Goal: Task Accomplishment & Management: Manage account settings

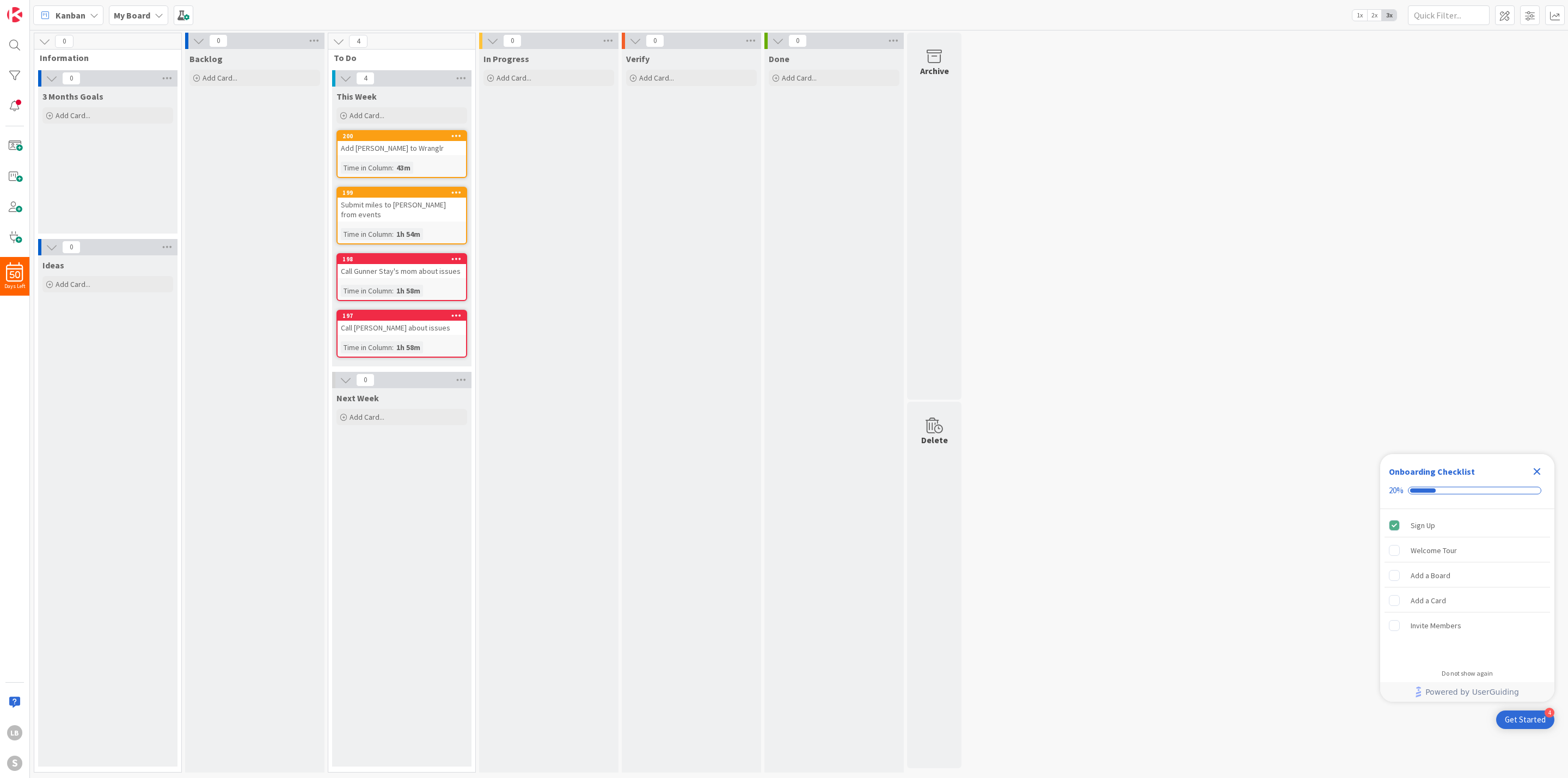
click at [83, 147] on div "3 Months Goals Add Card..." at bounding box center [108, 160] width 139 height 147
click at [75, 115] on span "Add Card..." at bounding box center [73, 116] width 35 height 10
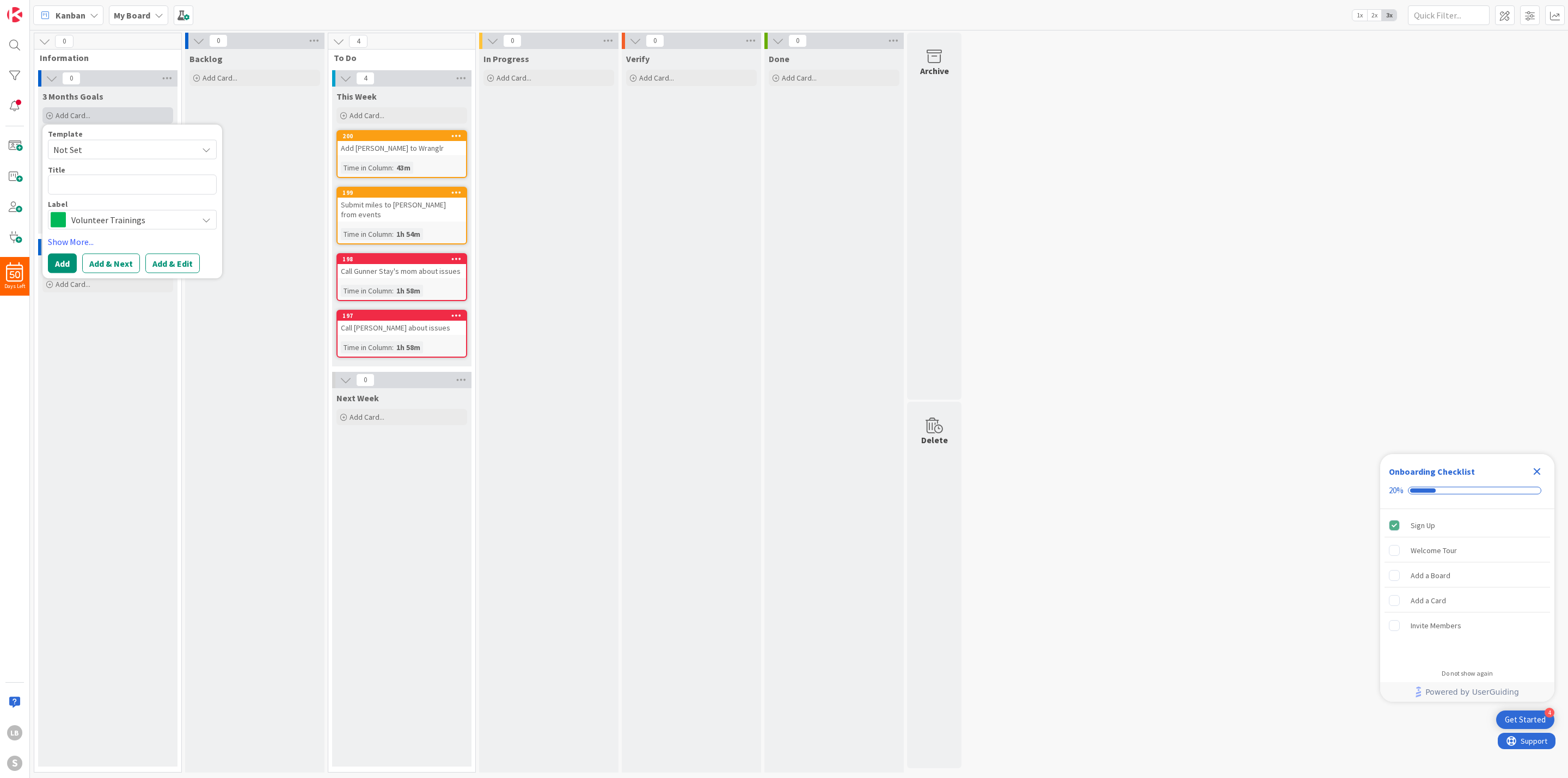
type textarea "x"
type textarea "S"
type textarea "x"
type textarea "Sc"
type textarea "x"
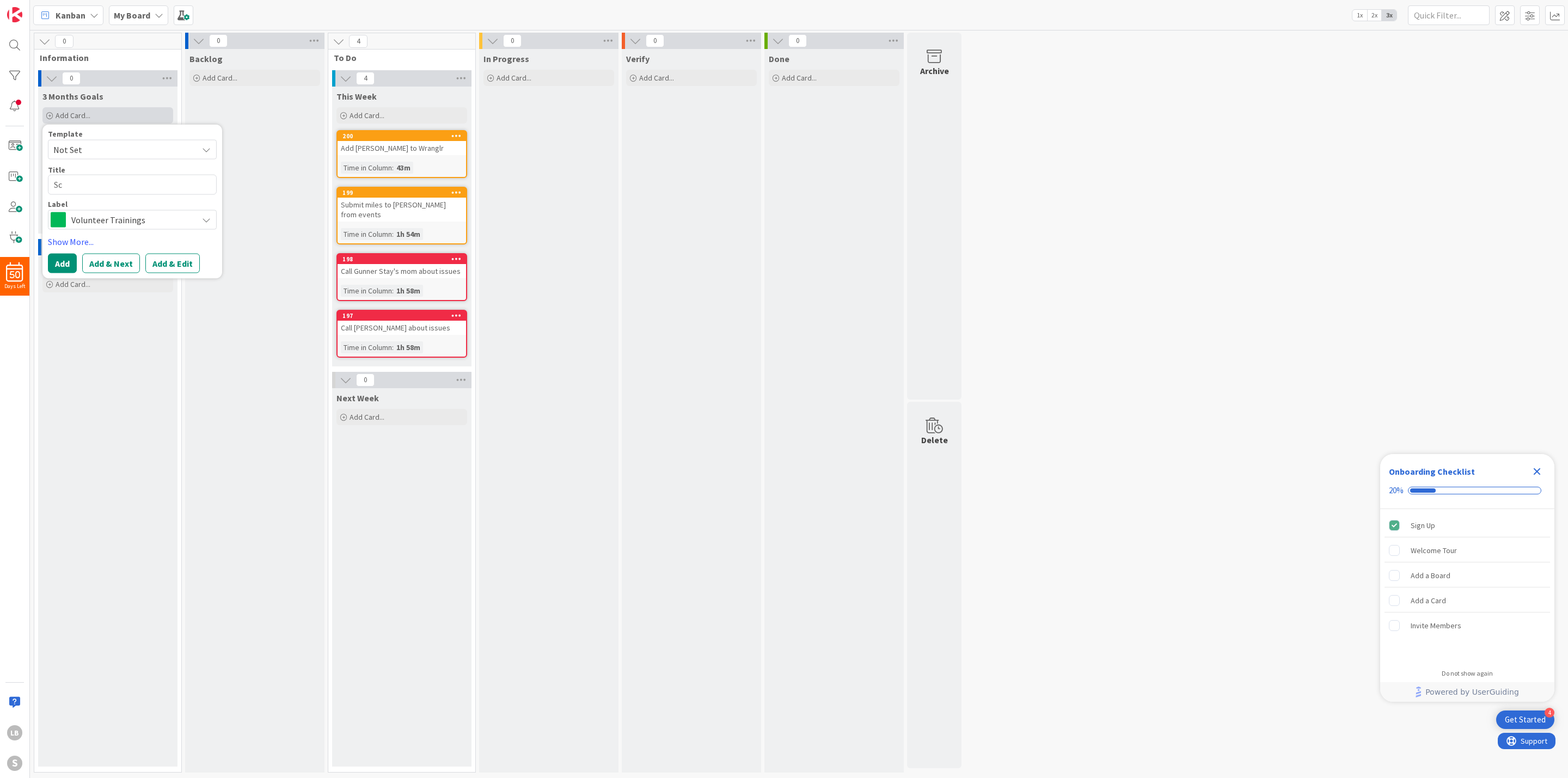
type textarea "Sch"
type textarea "x"
type textarea "Sche"
type textarea "x"
type textarea "Sched"
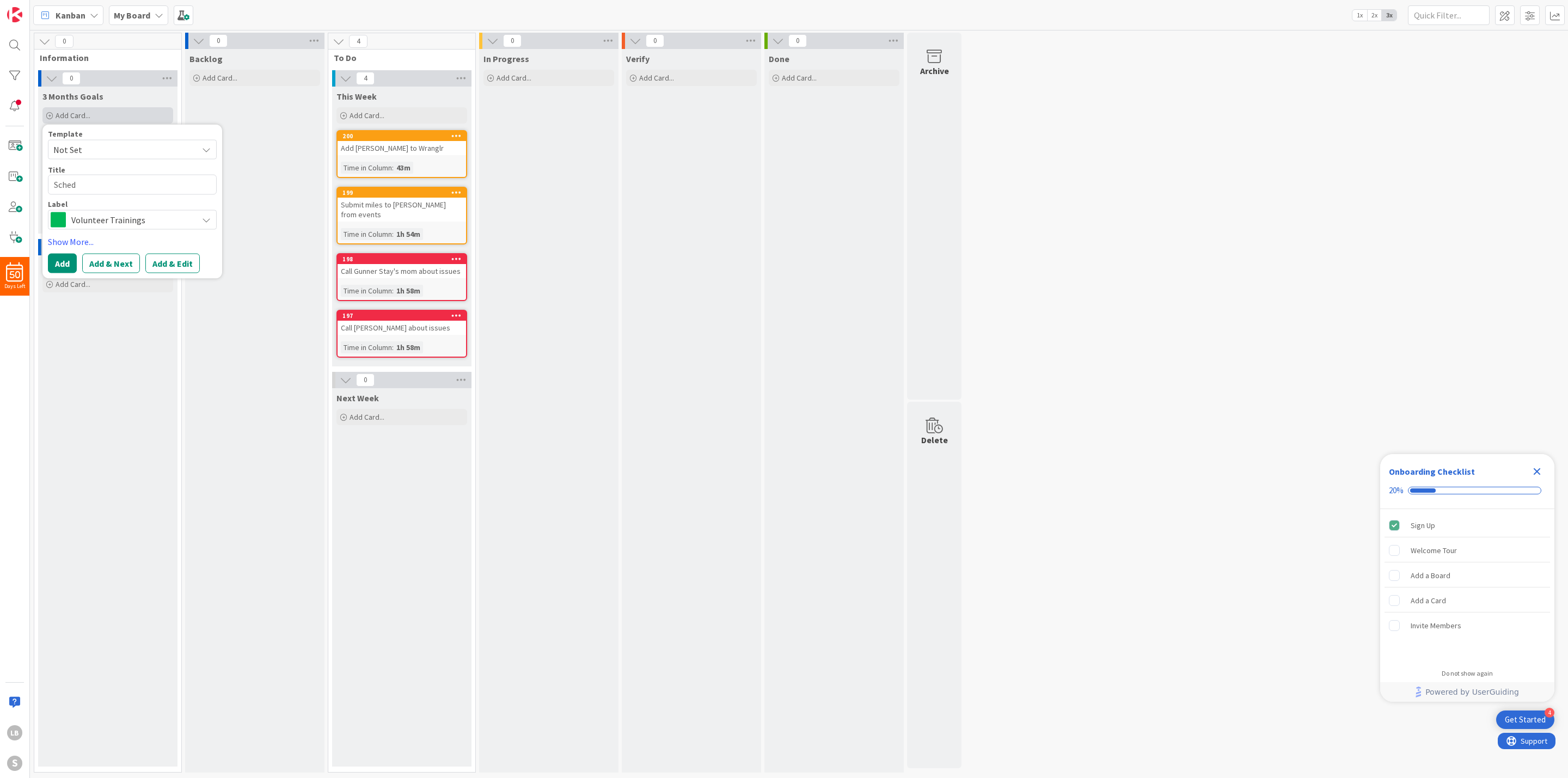
type textarea "x"
type textarea "Schedu"
type textarea "x"
type textarea "Schedul"
type textarea "x"
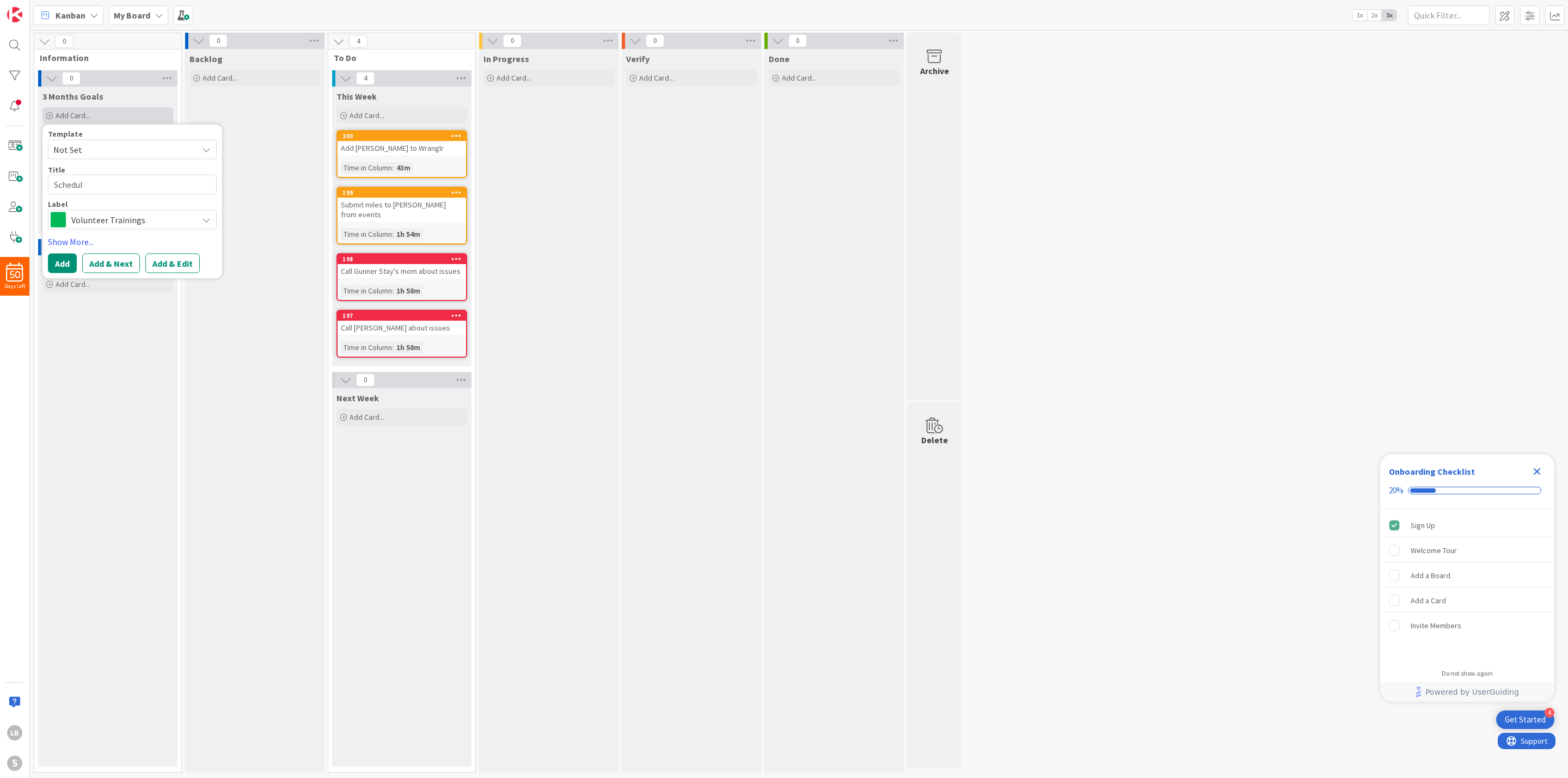
type textarea "Schedule"
type textarea "x"
type textarea "Schedule"
type textarea "x"
type textarea "Schedule a"
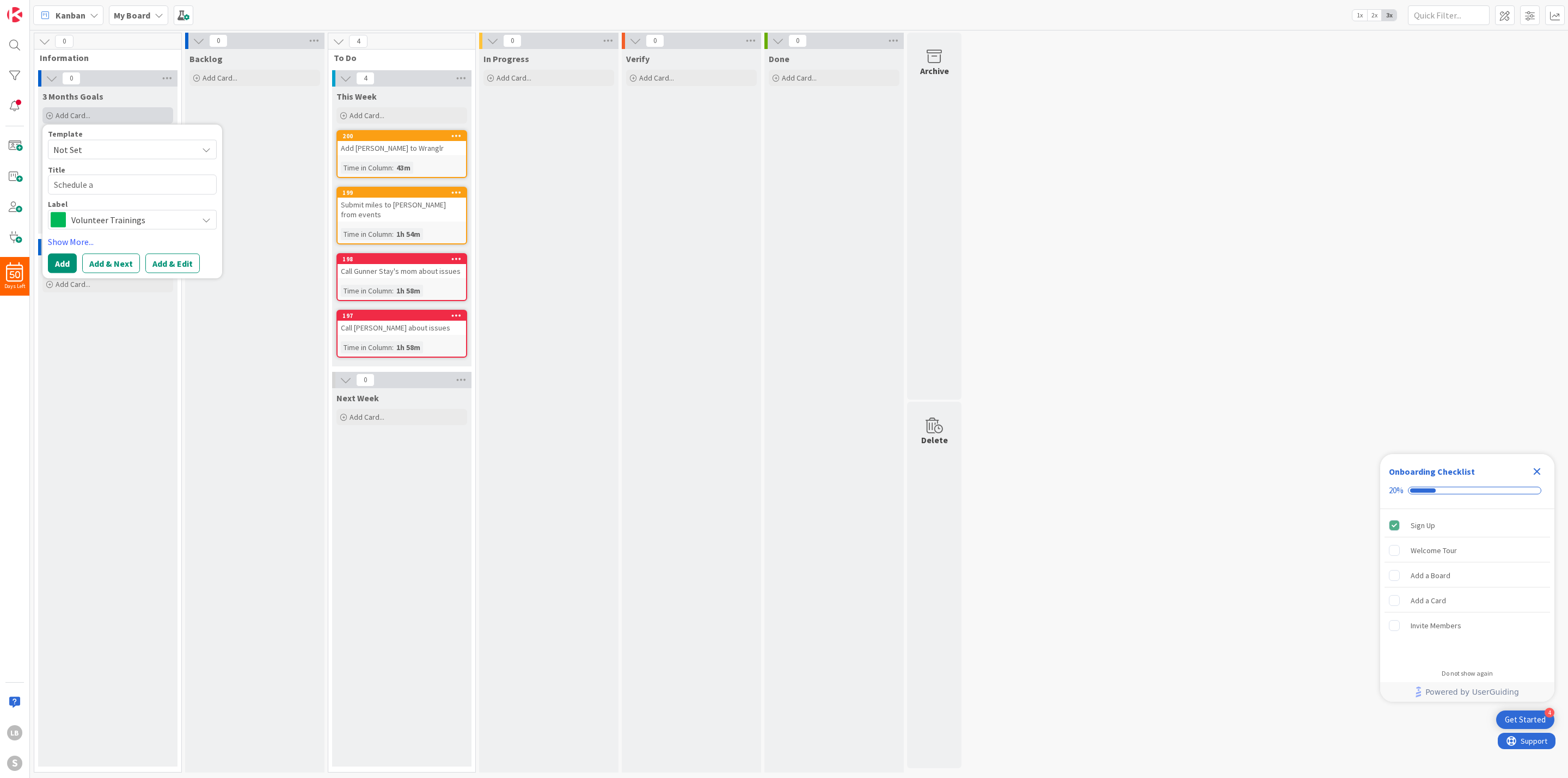
type textarea "x"
type textarea "Schedule an"
type textarea "x"
type textarea "Schedule a"
type textarea "x"
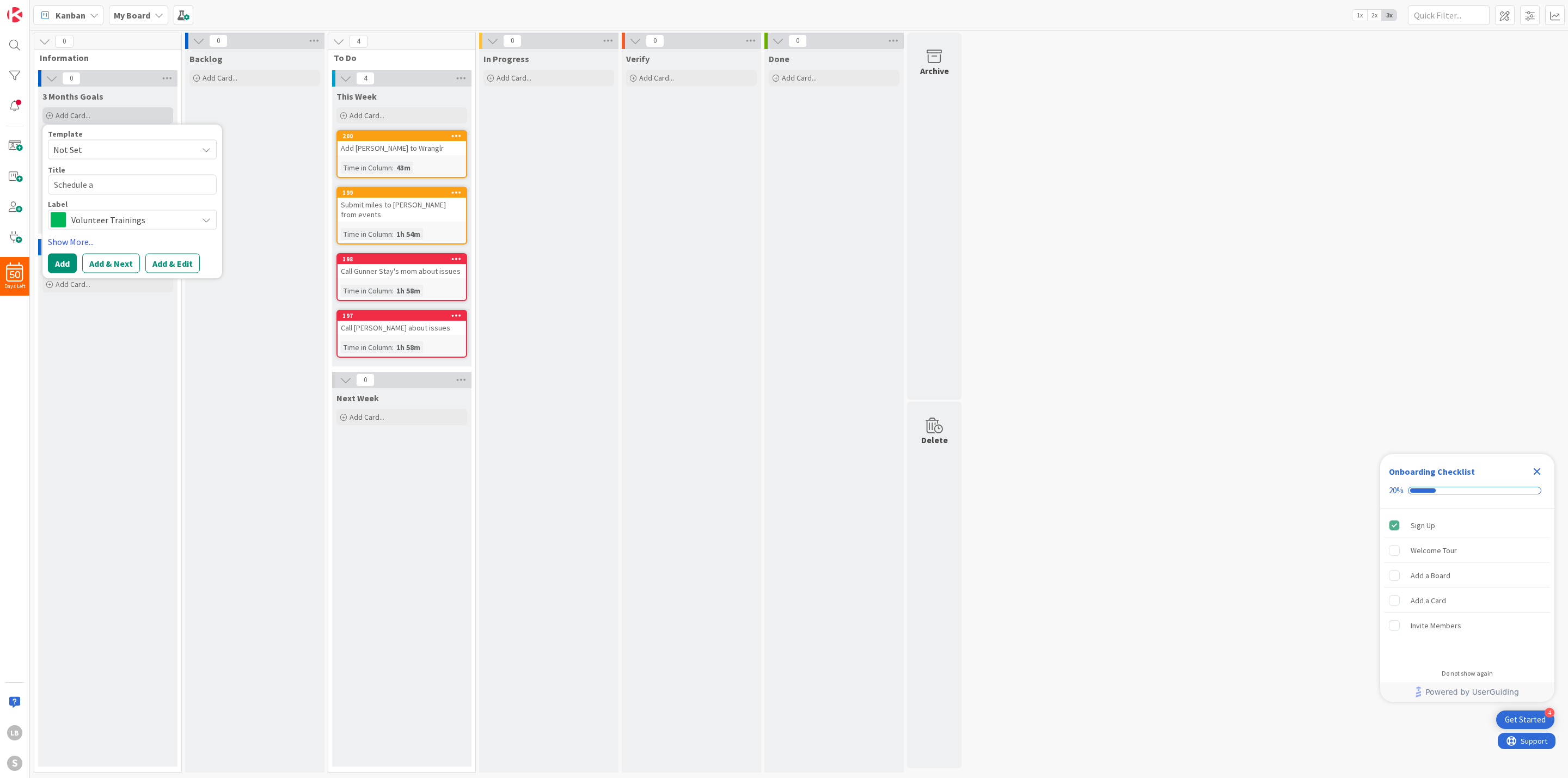
type textarea "Schedule"
type textarea "x"
type textarea "Schedule O"
type textarea "x"
type textarea "Schedule OT"
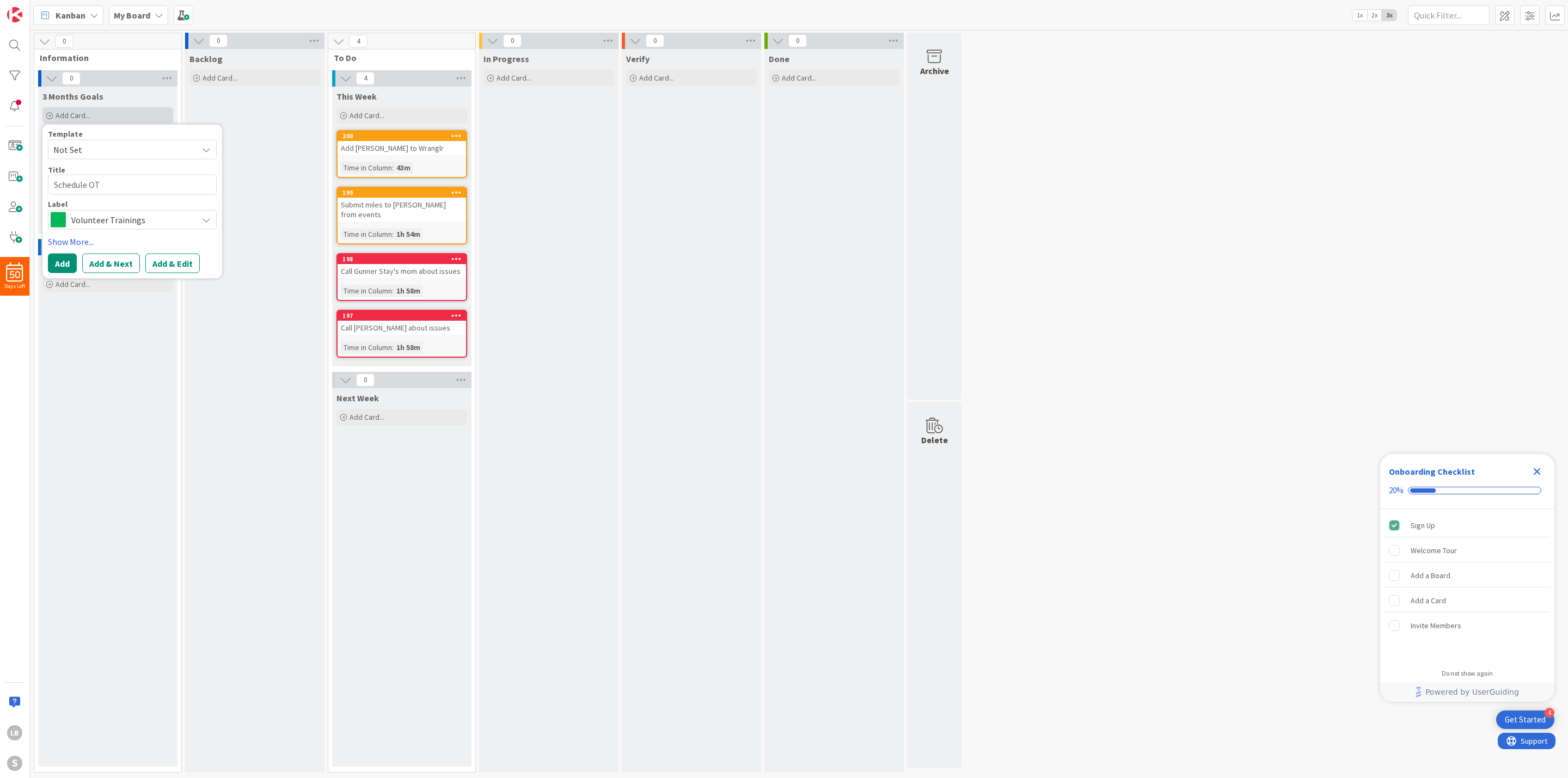
type textarea "x"
type textarea "Schedule OT"
type textarea "x"
type textarea "Schedule OT T"
type textarea "x"
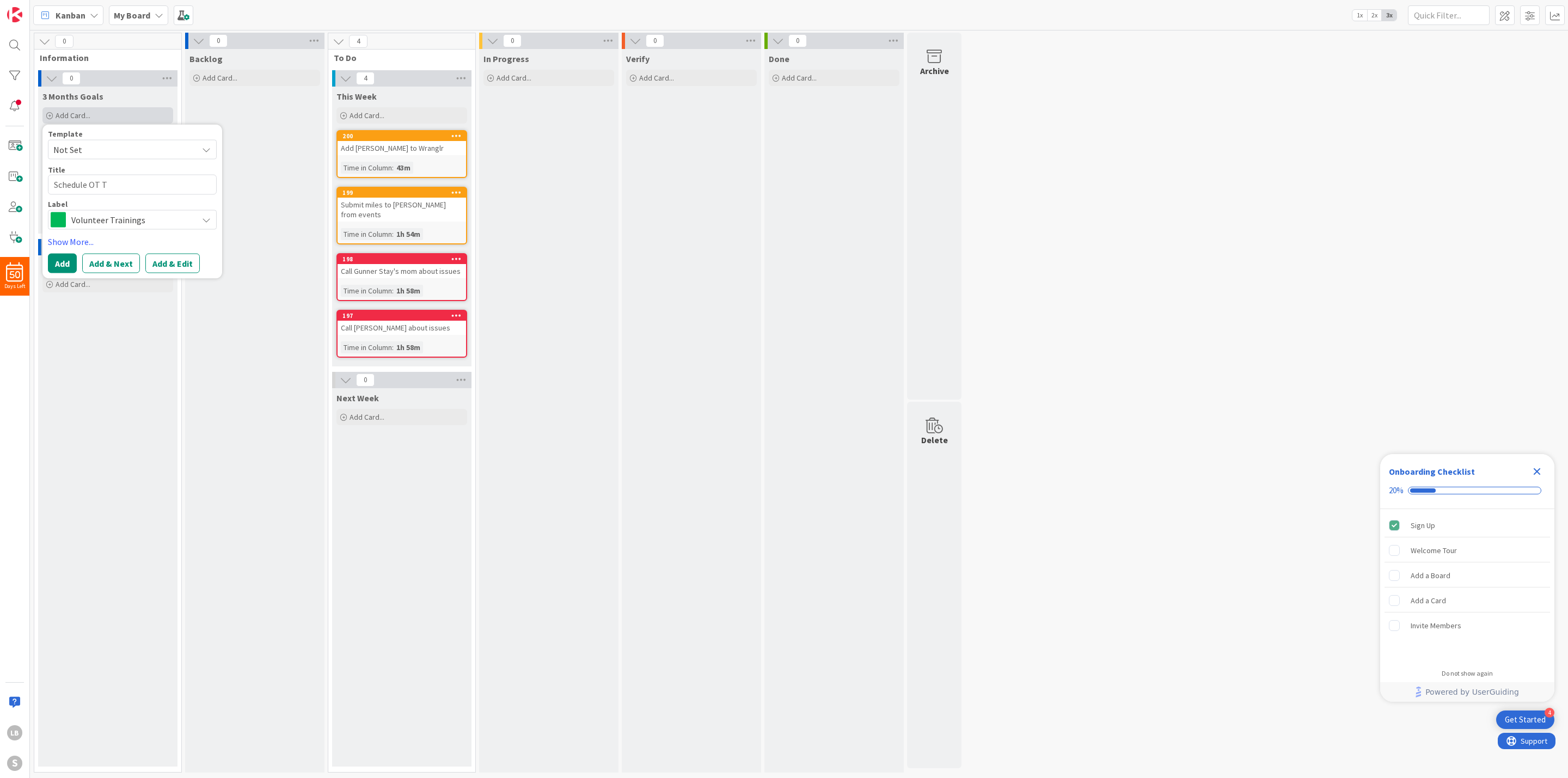
type textarea "Schedule OT"
type textarea "x"
type textarea "Schedule OT t"
type textarea "x"
type textarea "Schedule OT tra"
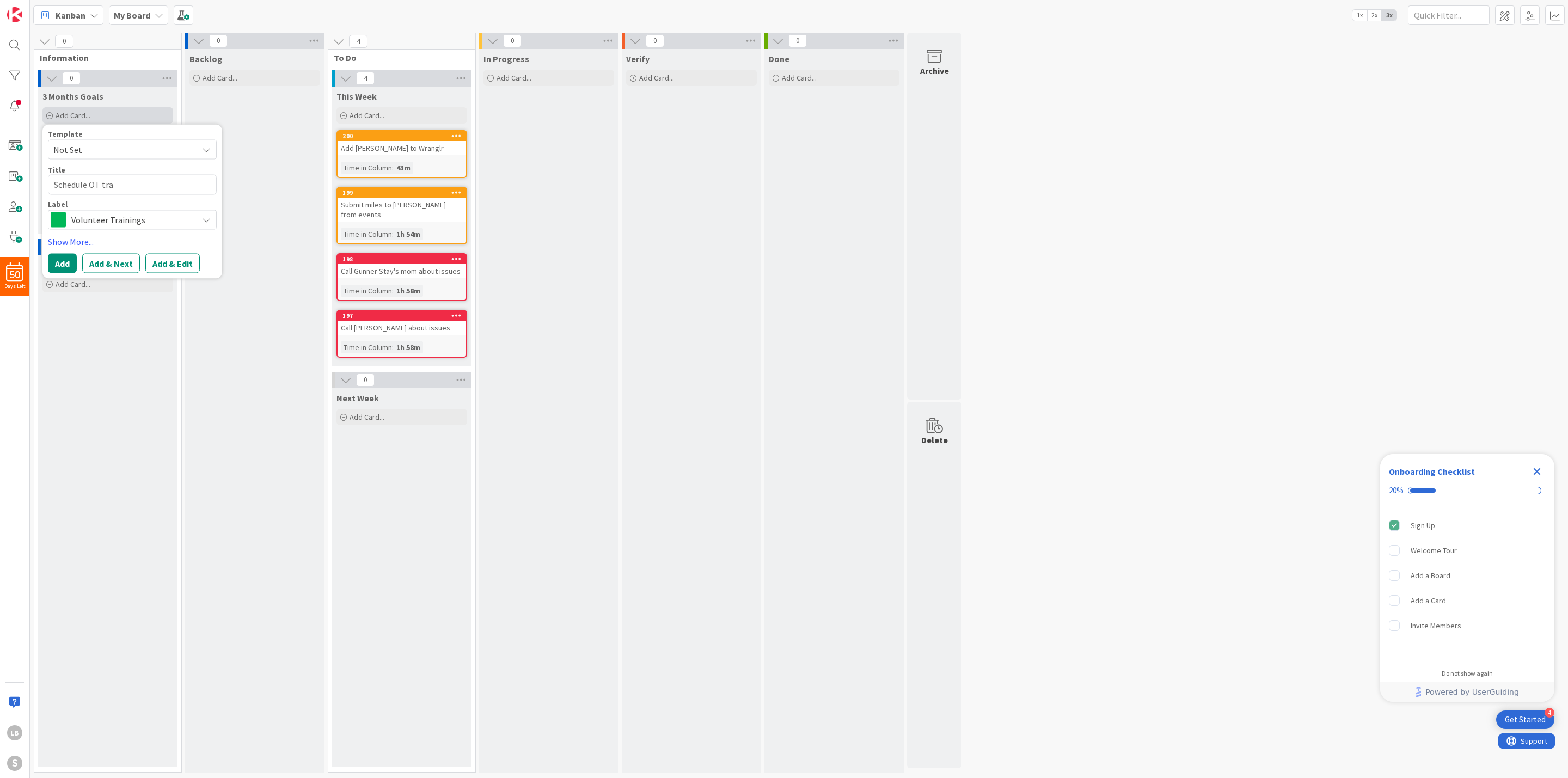
type textarea "x"
type textarea "Schedule OT trai"
type textarea "x"
type textarea "Schedule OT train"
type textarea "x"
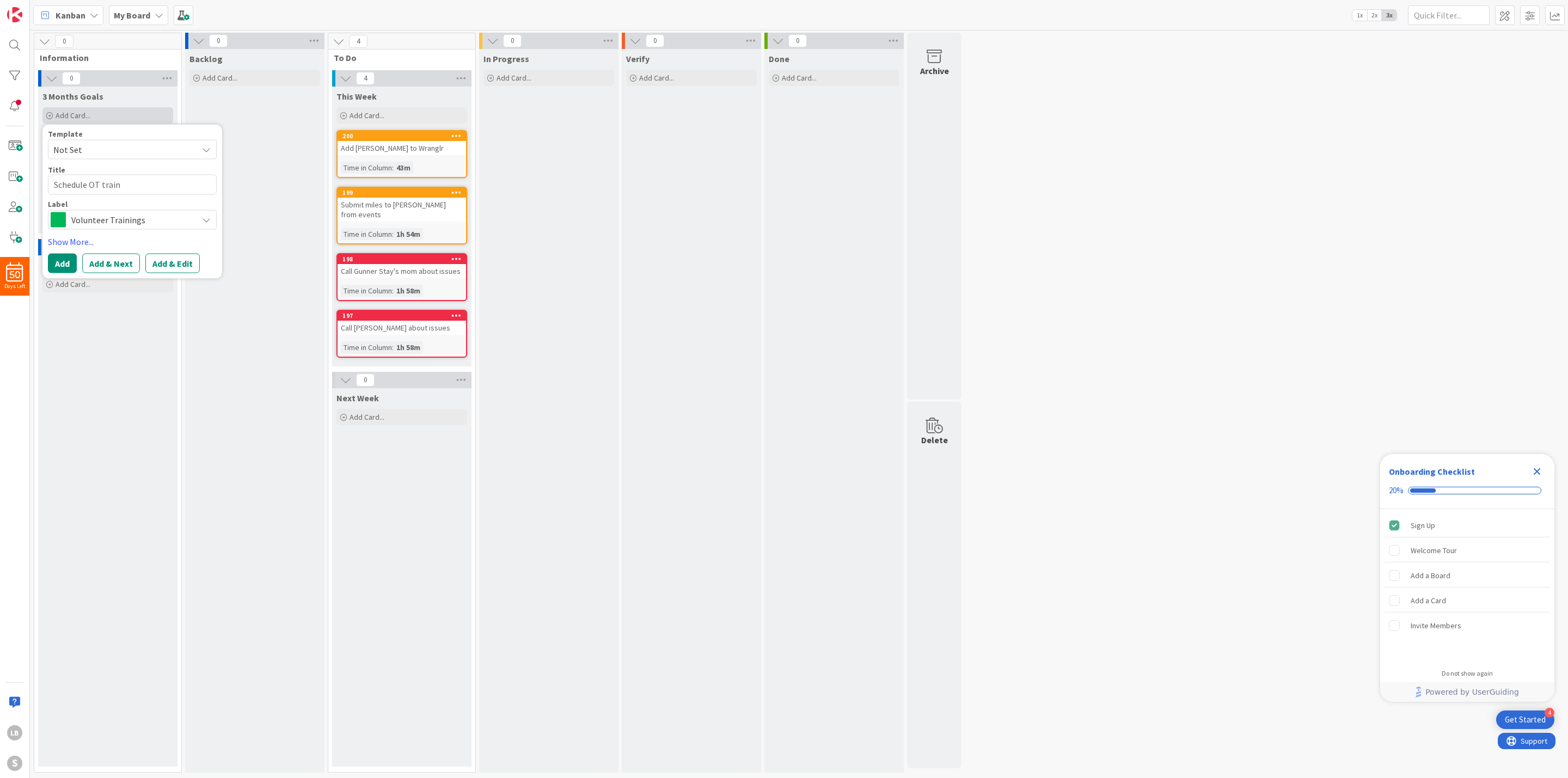
type textarea "Schedule OT traini"
type textarea "x"
type textarea "Schedule OT trainin"
type textarea "x"
type textarea "Schedule OT training"
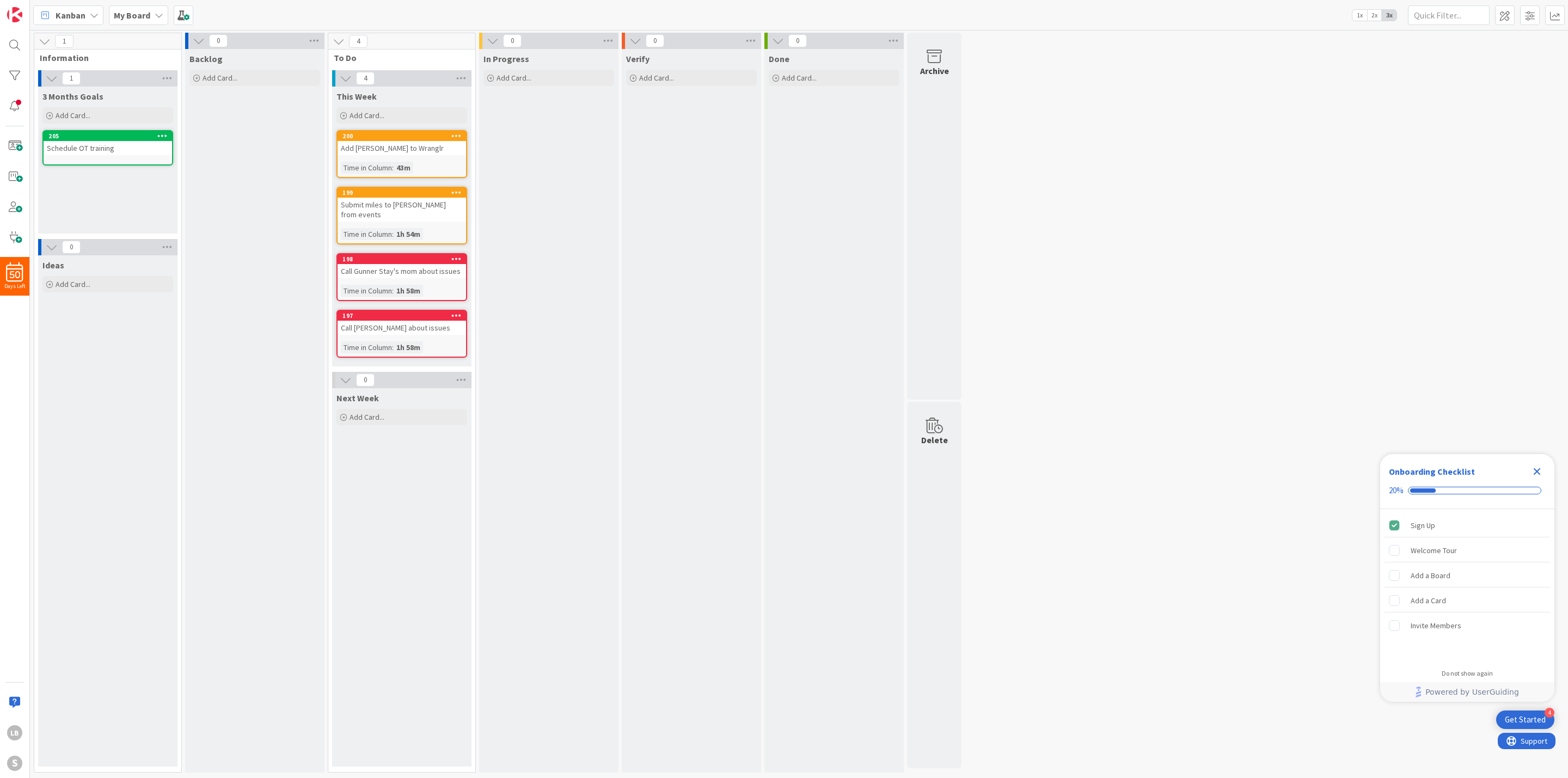
click at [89, 131] on div "205" at bounding box center [108, 137] width 129 height 10
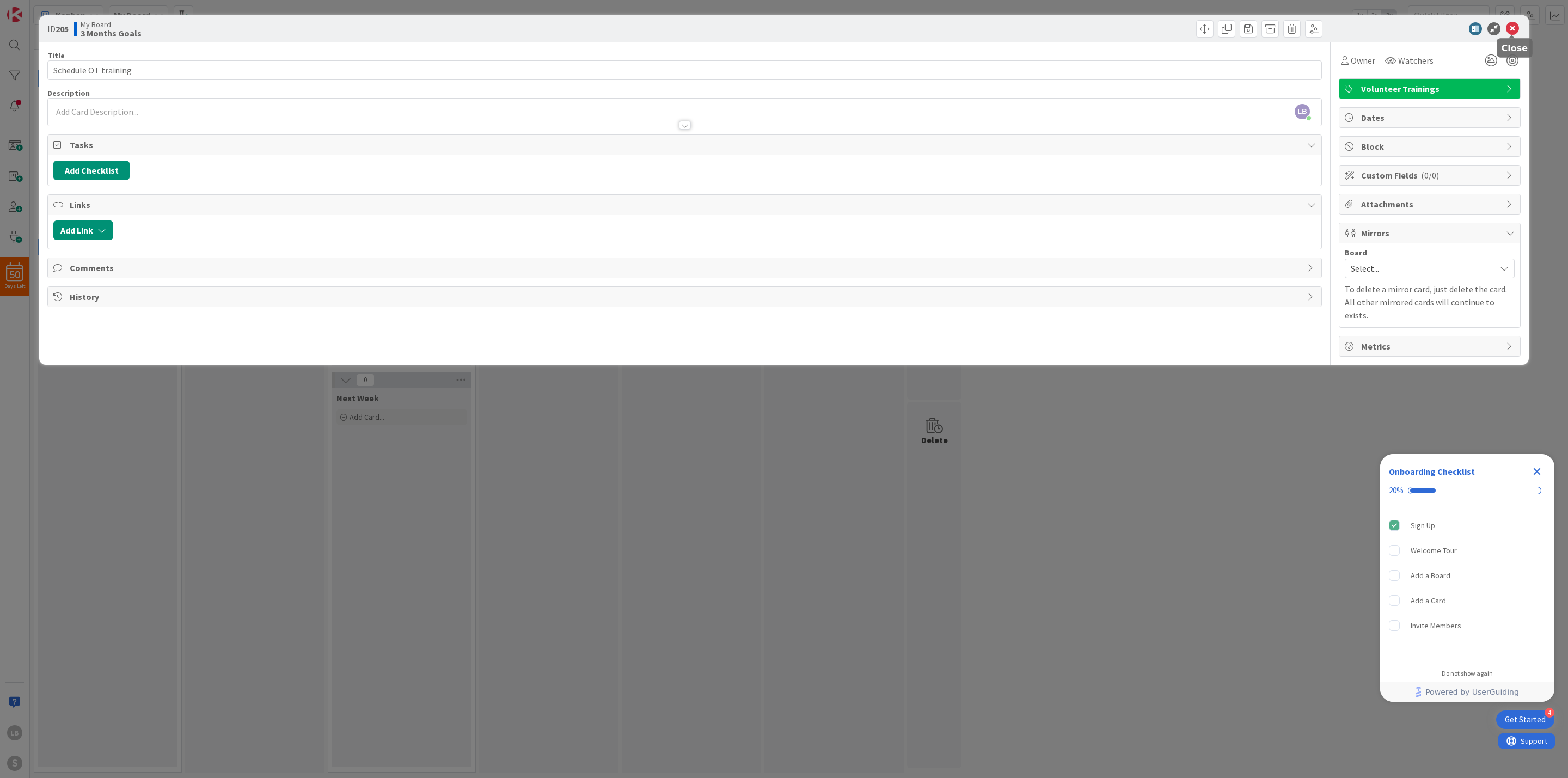
click at [1515, 26] on icon at bounding box center [1512, 29] width 13 height 13
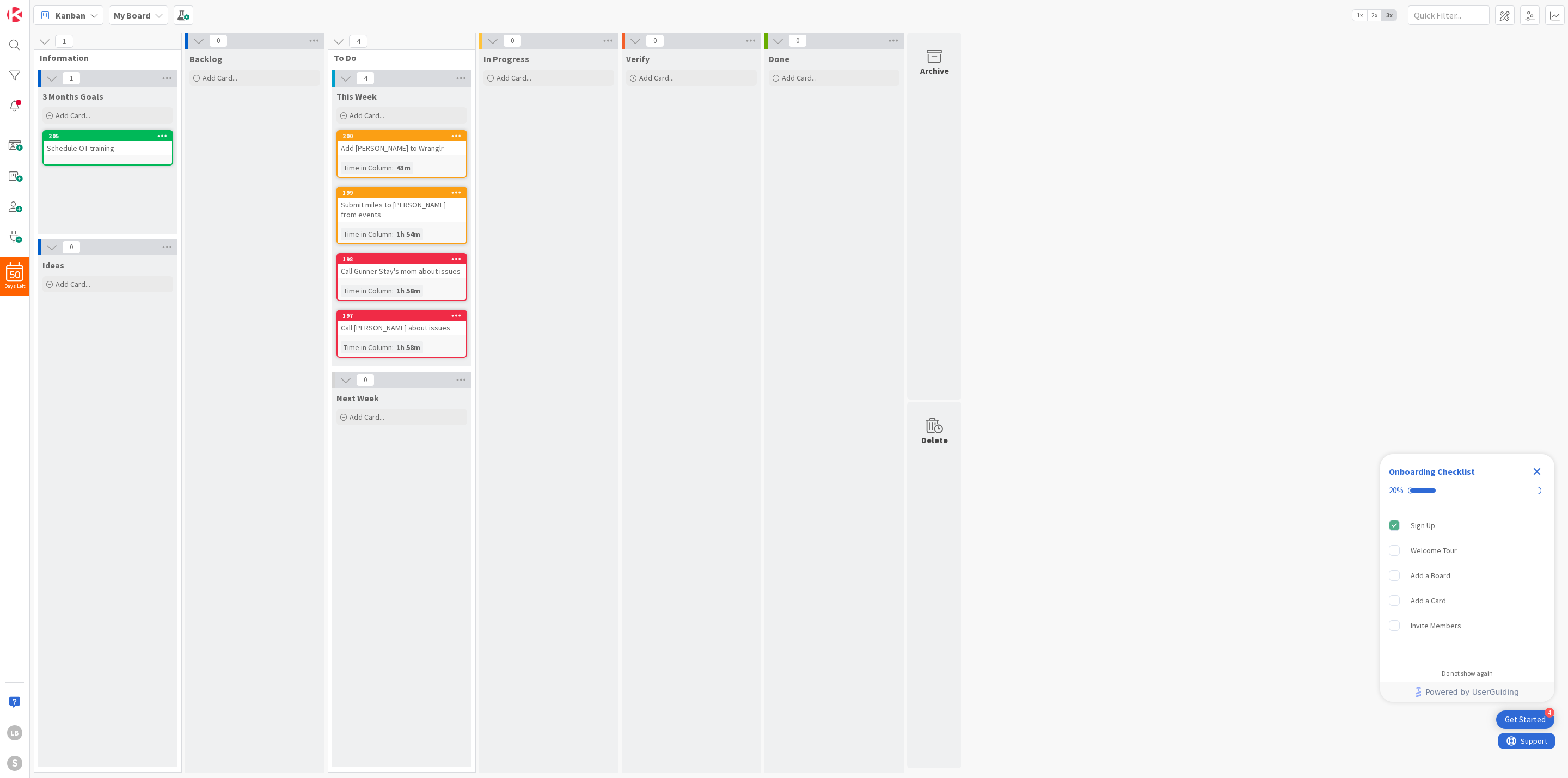
click at [1224, 376] on div "1 Information 1 3 Months Goals Add Card... Template Not Set Title 0 / 128 Label…" at bounding box center [798, 405] width 1533 height 745
click at [1536, 476] on icon "Close Checklist" at bounding box center [1537, 472] width 13 height 13
click at [398, 409] on div "Add Card..." at bounding box center [401, 417] width 131 height 17
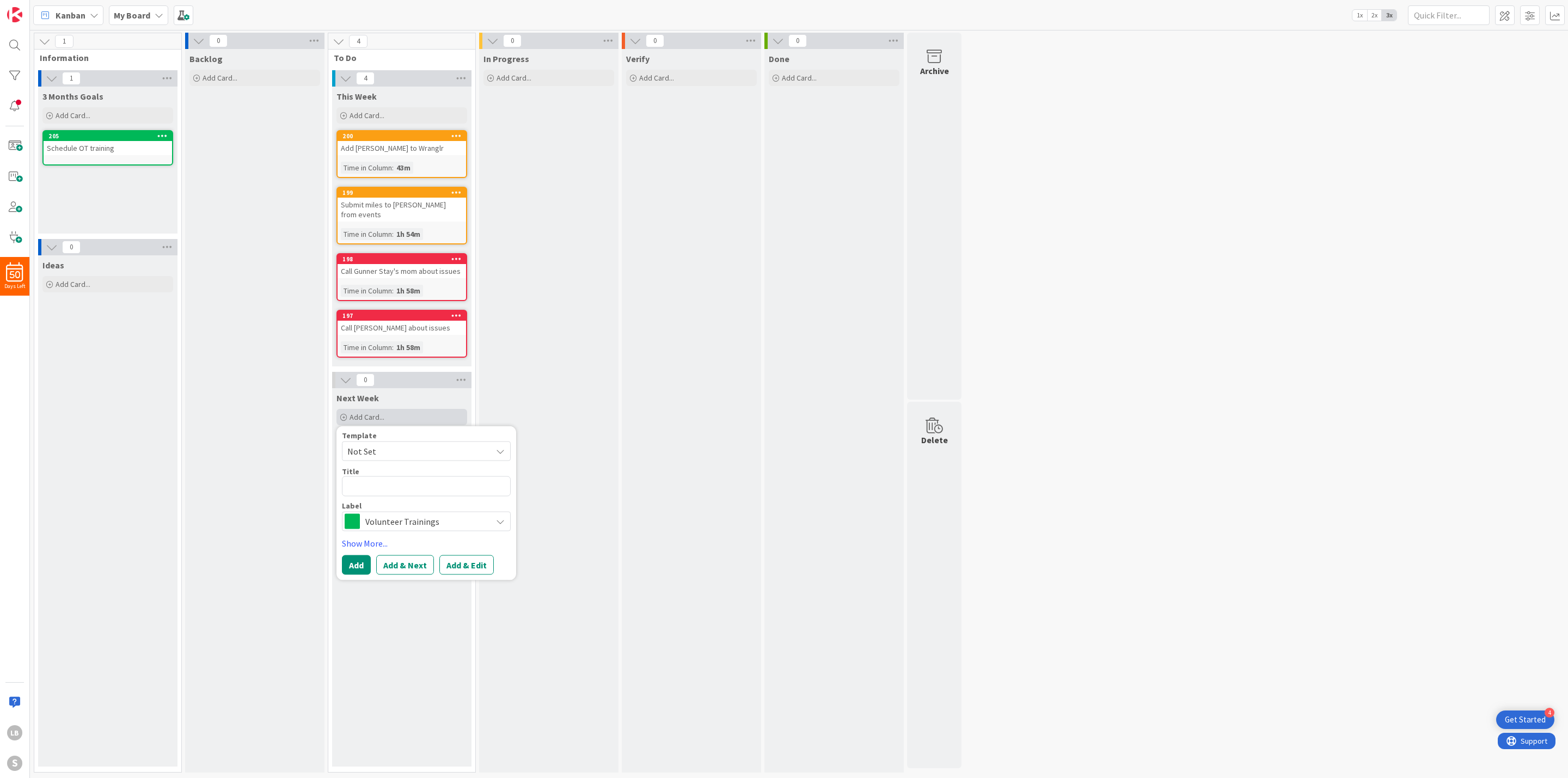
type textarea "x"
type textarea "S"
type textarea "x"
type textarea "Se"
type textarea "x"
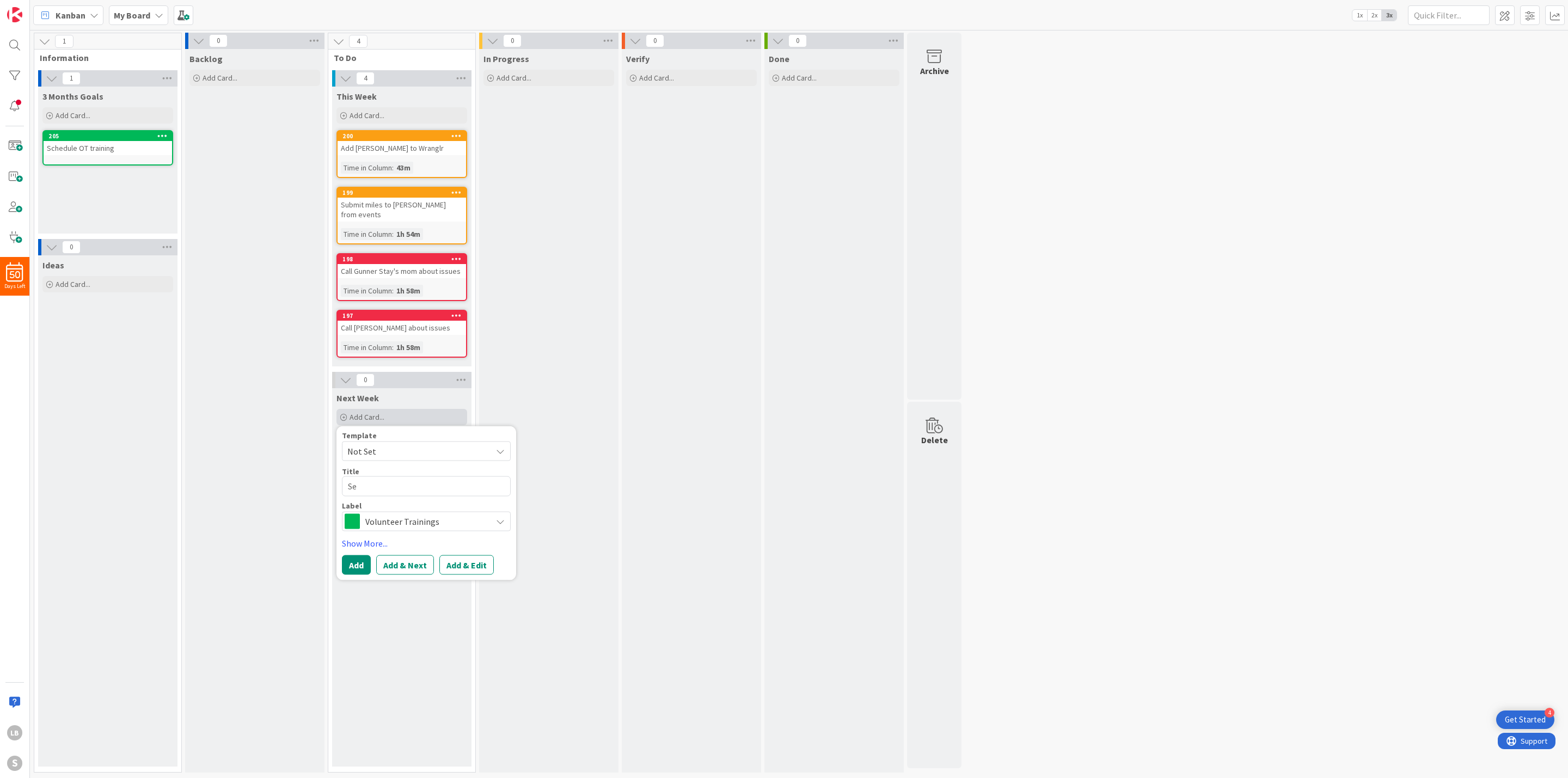
type textarea "Sen"
type textarea "x"
type textarea "Send"
type textarea "x"
type textarea "Send"
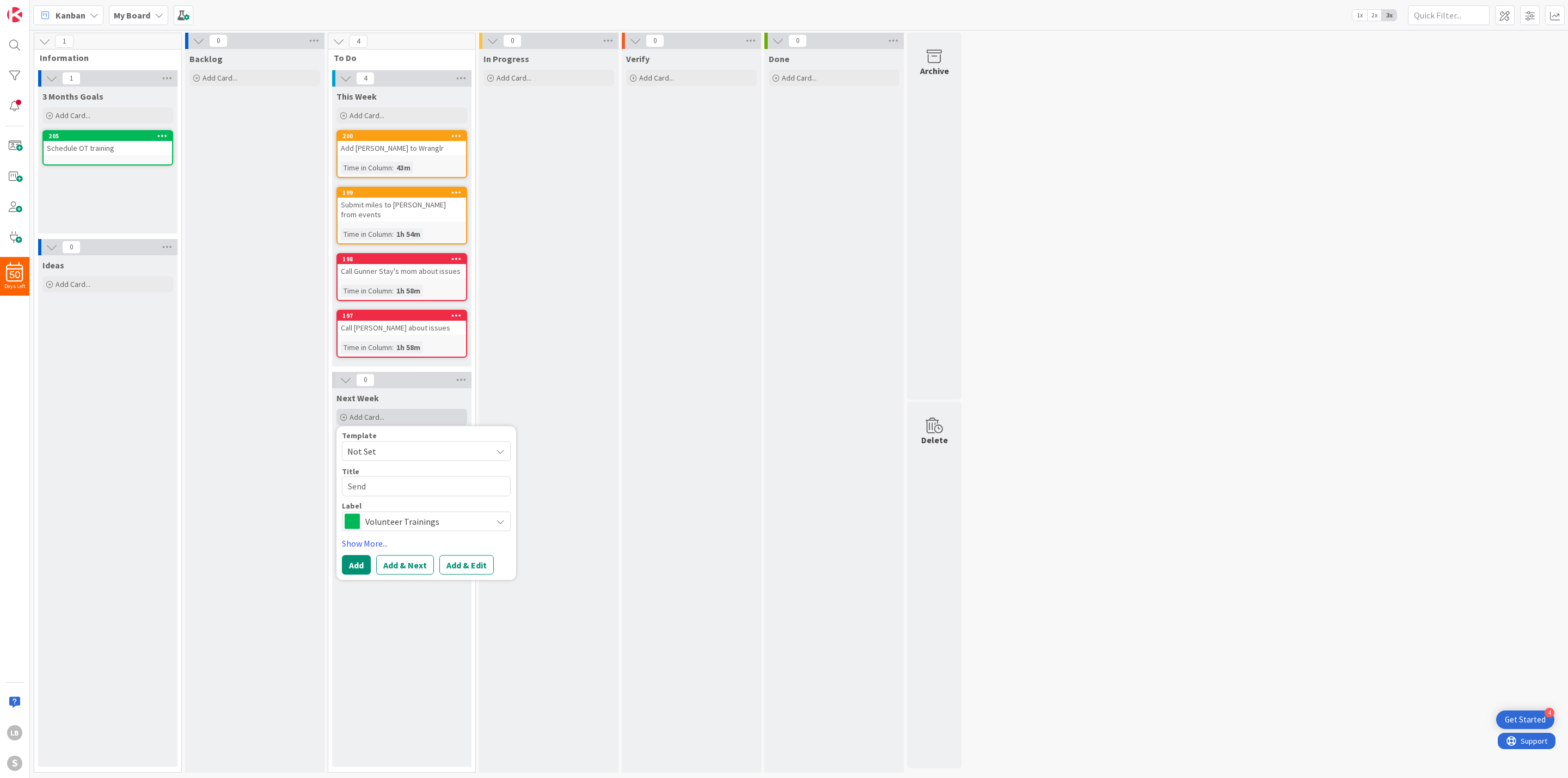
type textarea "x"
type textarea "Send a"
type textarea "x"
type textarea "Send an"
type textarea "x"
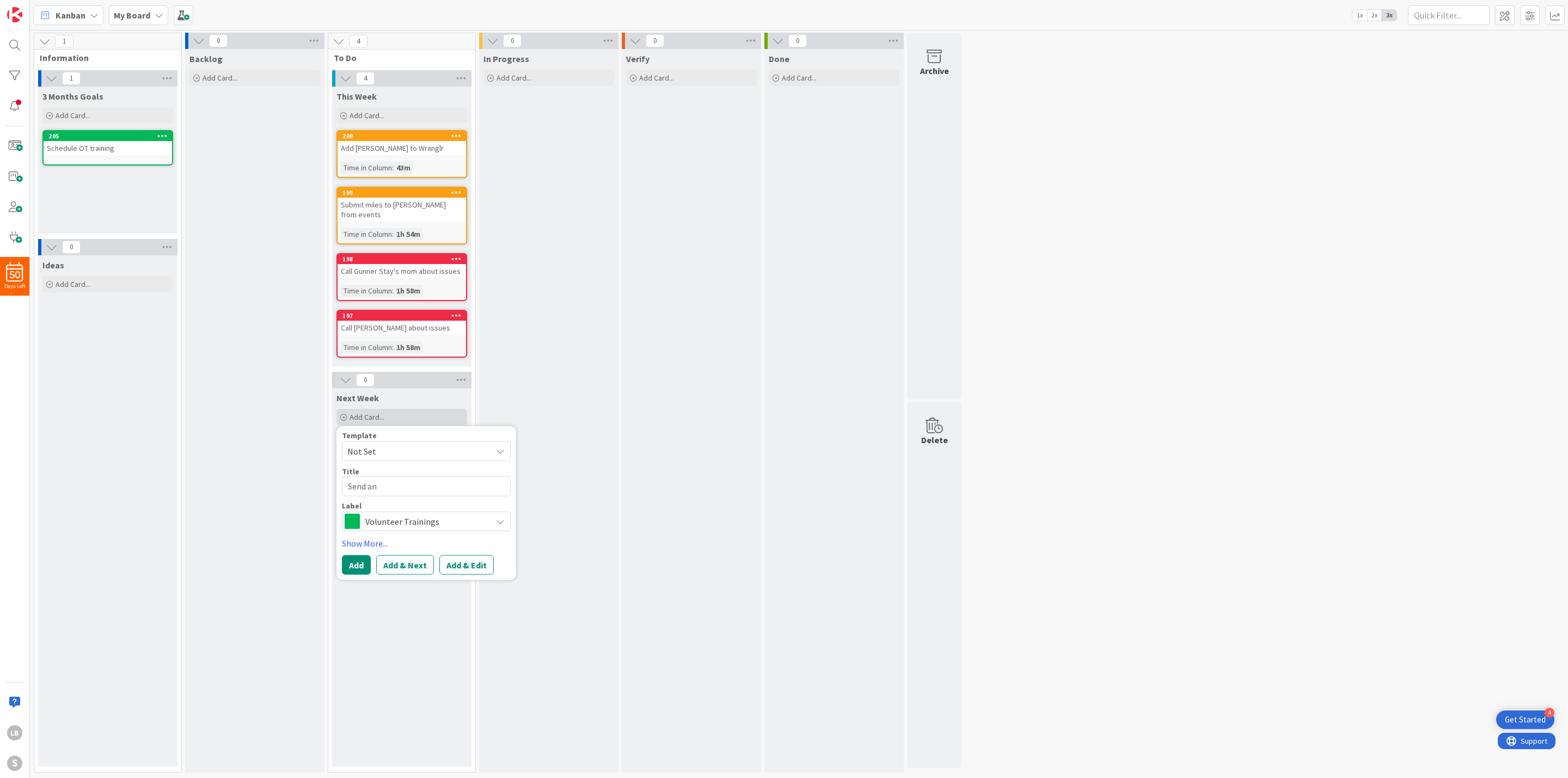
type textarea "Send ano"
type textarea "x"
type textarea "Send anot"
type textarea "x"
type textarea "Send anoth"
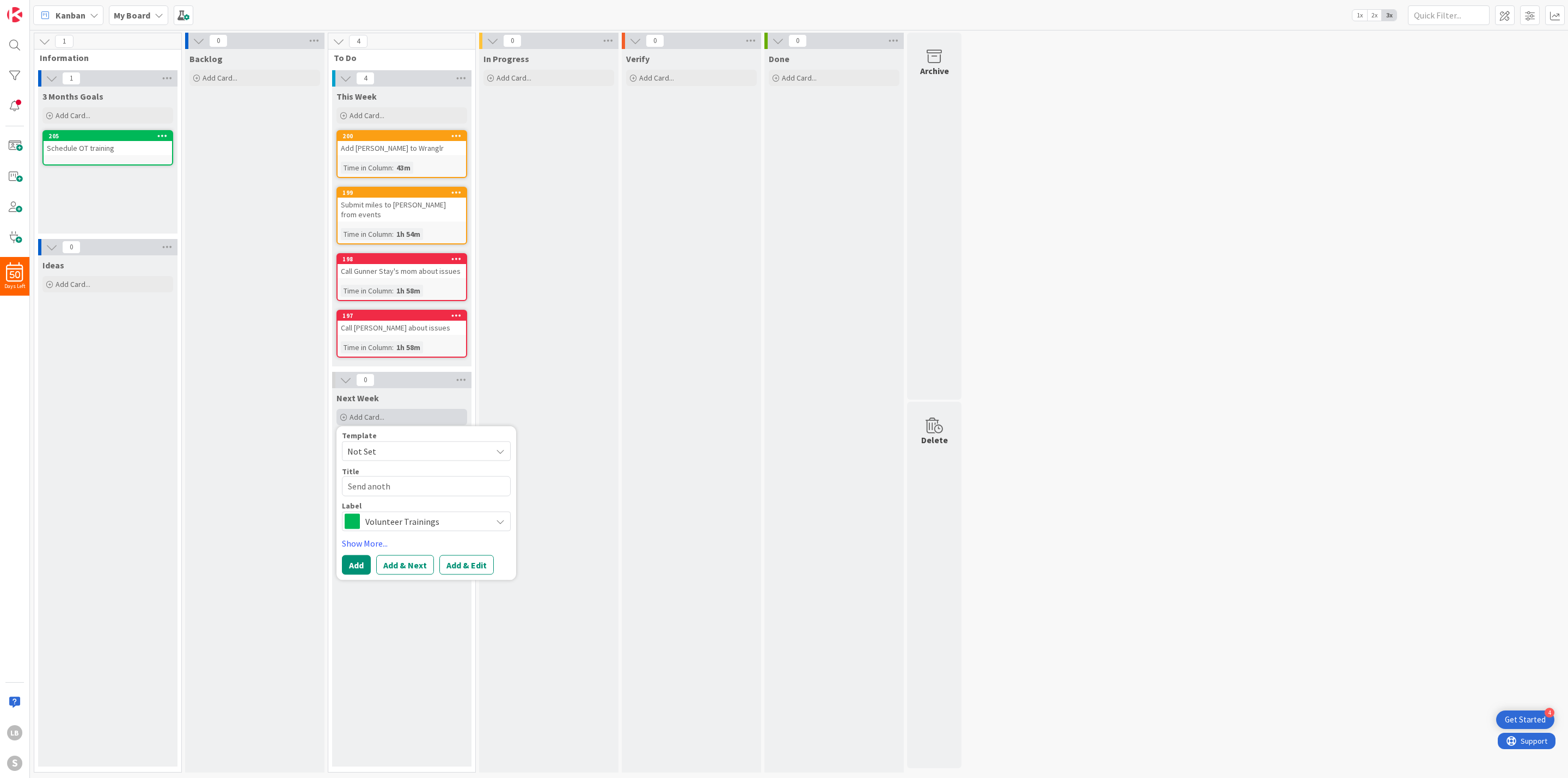
type textarea "x"
type textarea "Send anothe"
type textarea "x"
type textarea "Send another"
type textarea "x"
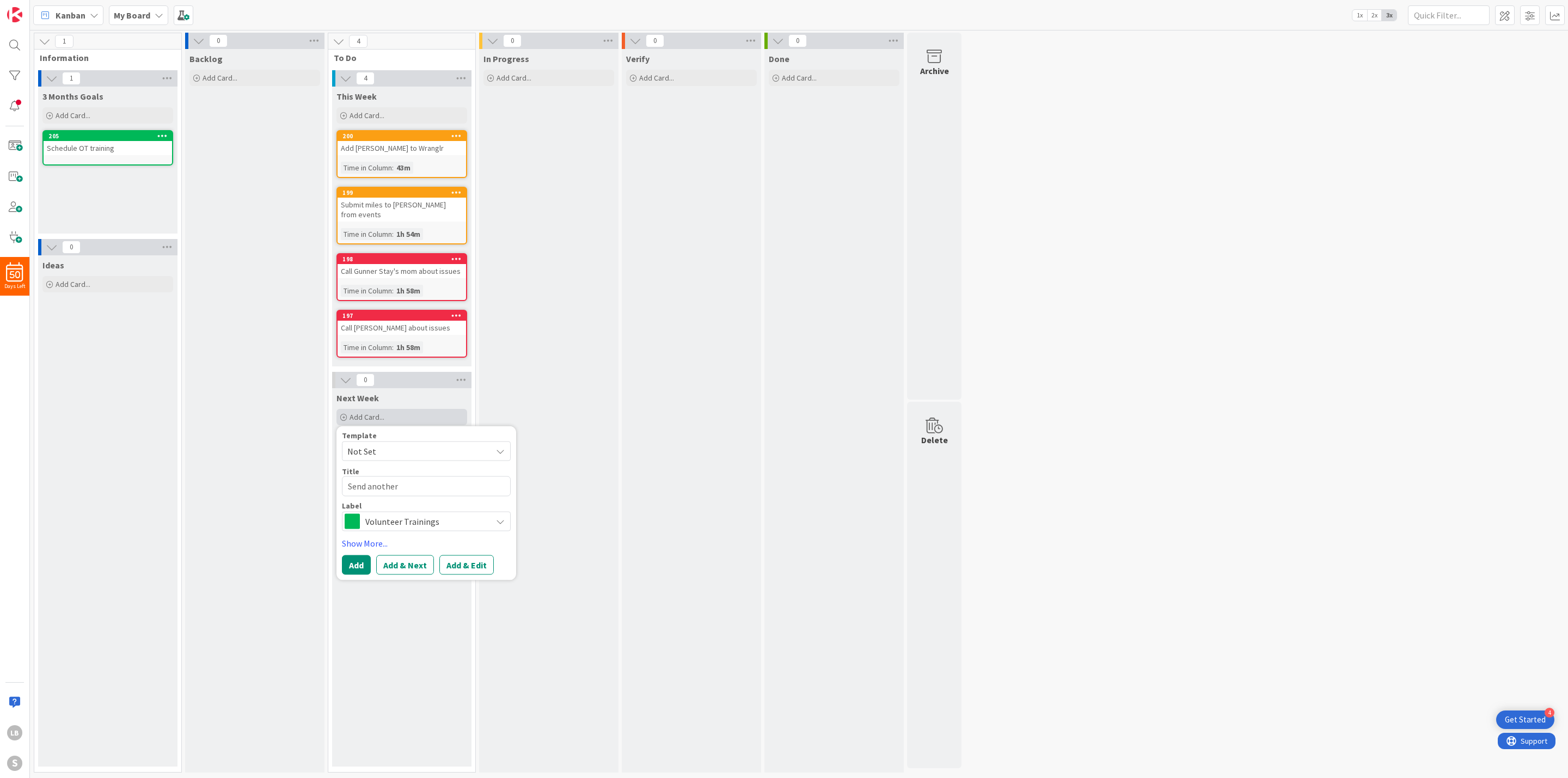
type textarea "Send another"
type textarea "x"
type textarea "Send another H"
type textarea "x"
type textarea "Send another HL"
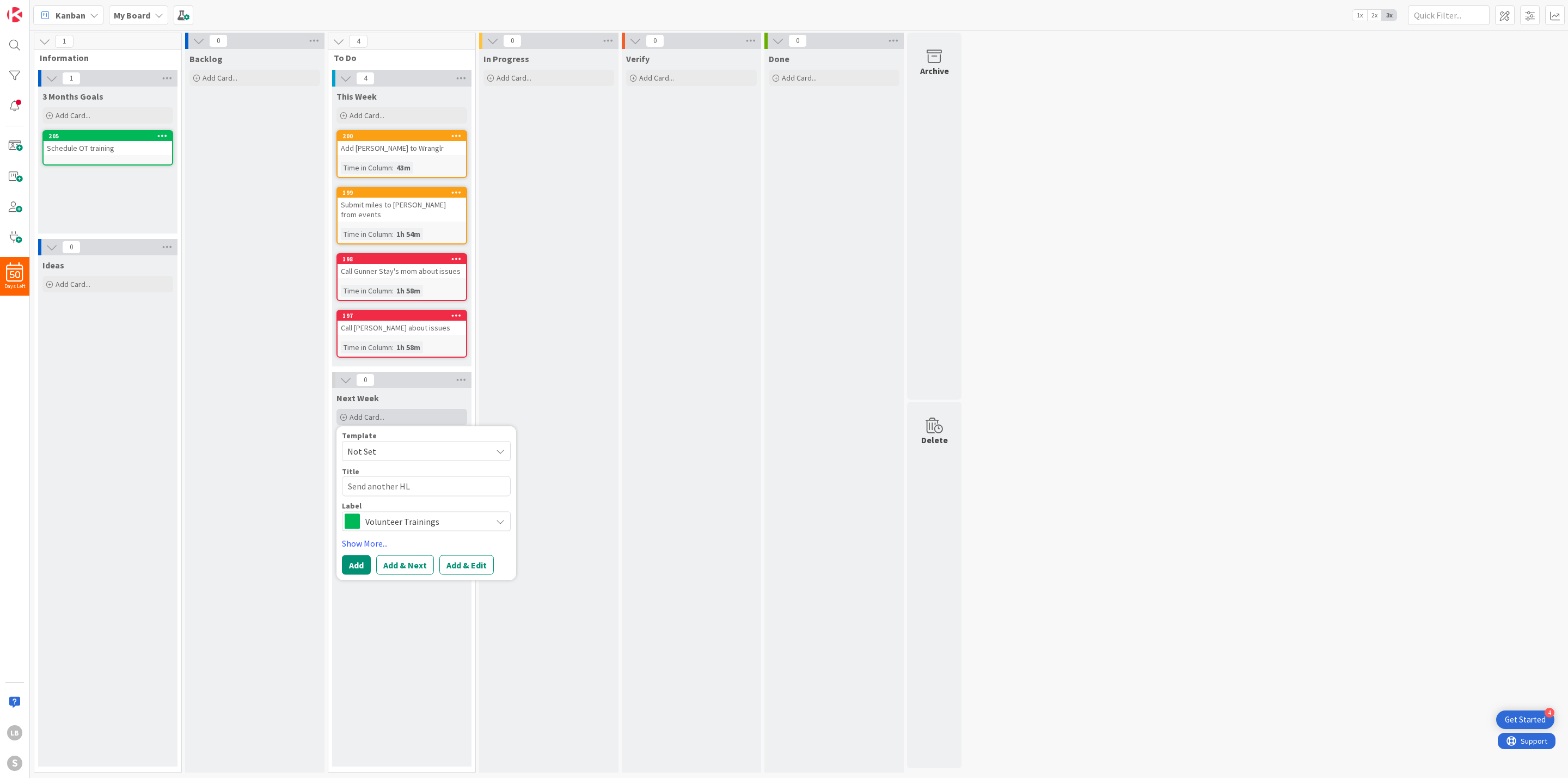
type textarea "x"
type textarea "Send another HL"
type textarea "x"
type textarea "Send another HL t"
type textarea "x"
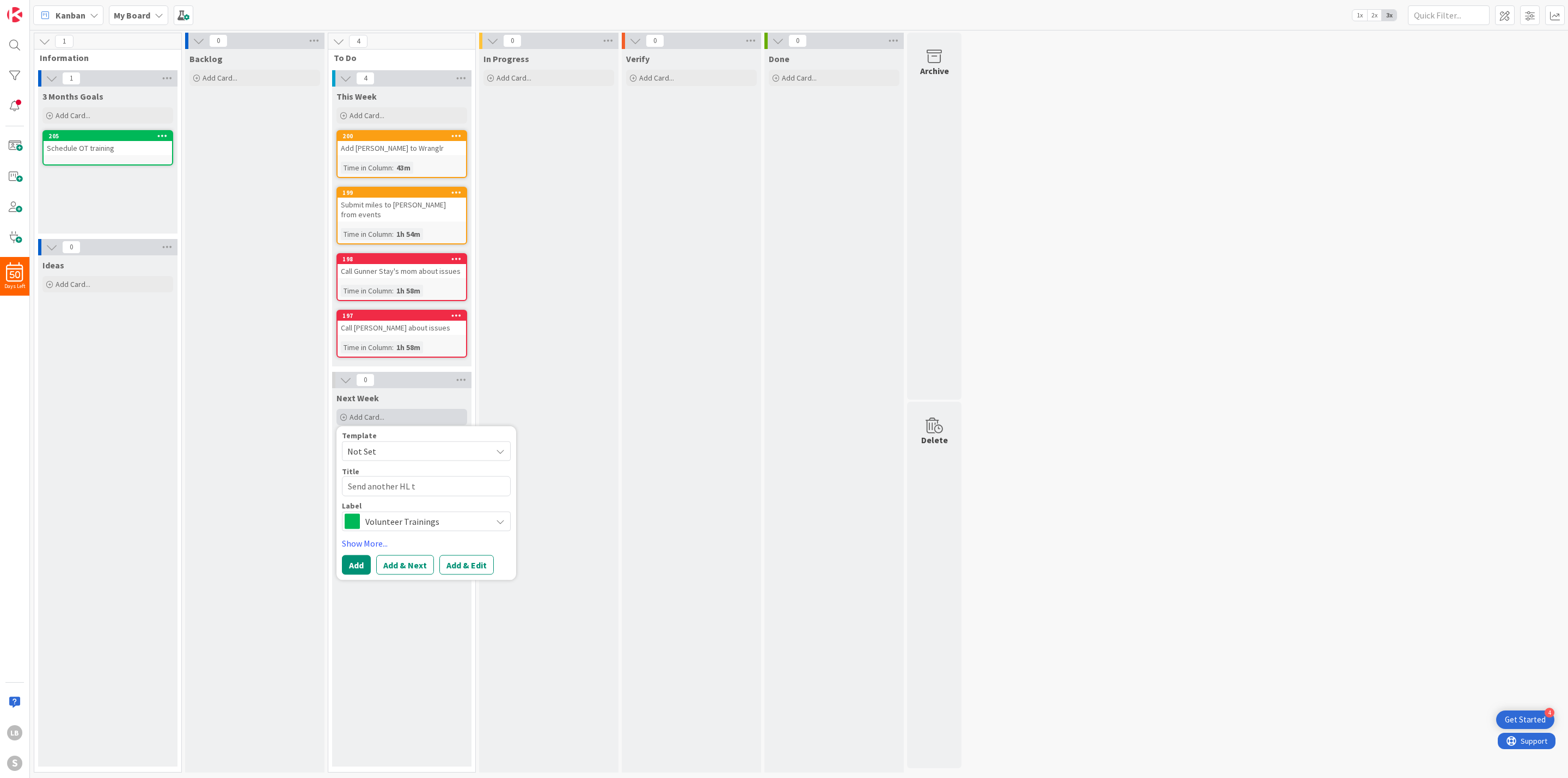
type textarea "Send another HL tr"
type textarea "x"
type textarea "Send another HL tra"
type textarea "x"
type textarea "Send another HL trai"
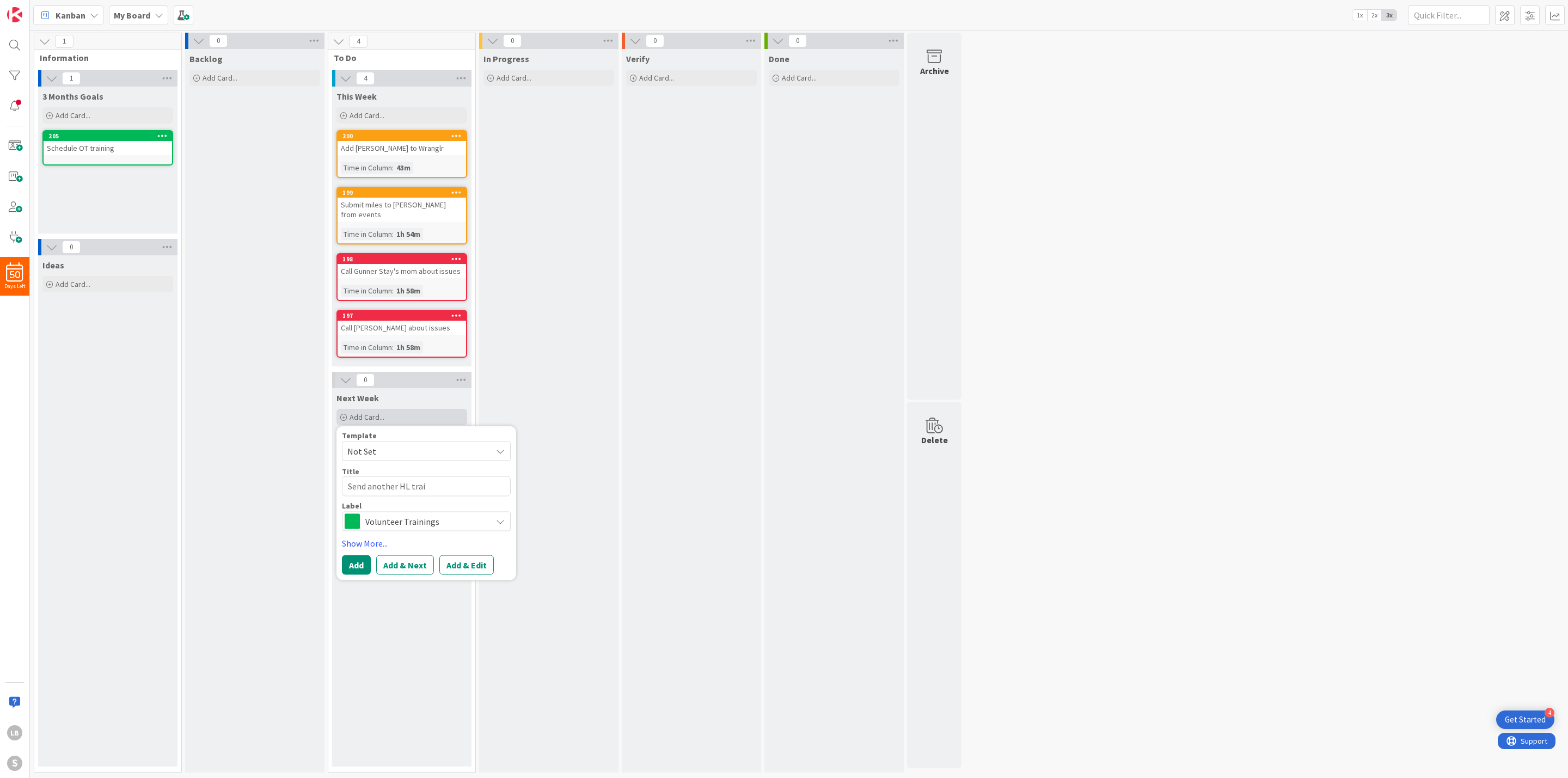
type textarea "x"
type textarea "Send another HL train"
type textarea "x"
type textarea "Send another [PERSON_NAME]"
type textarea "x"
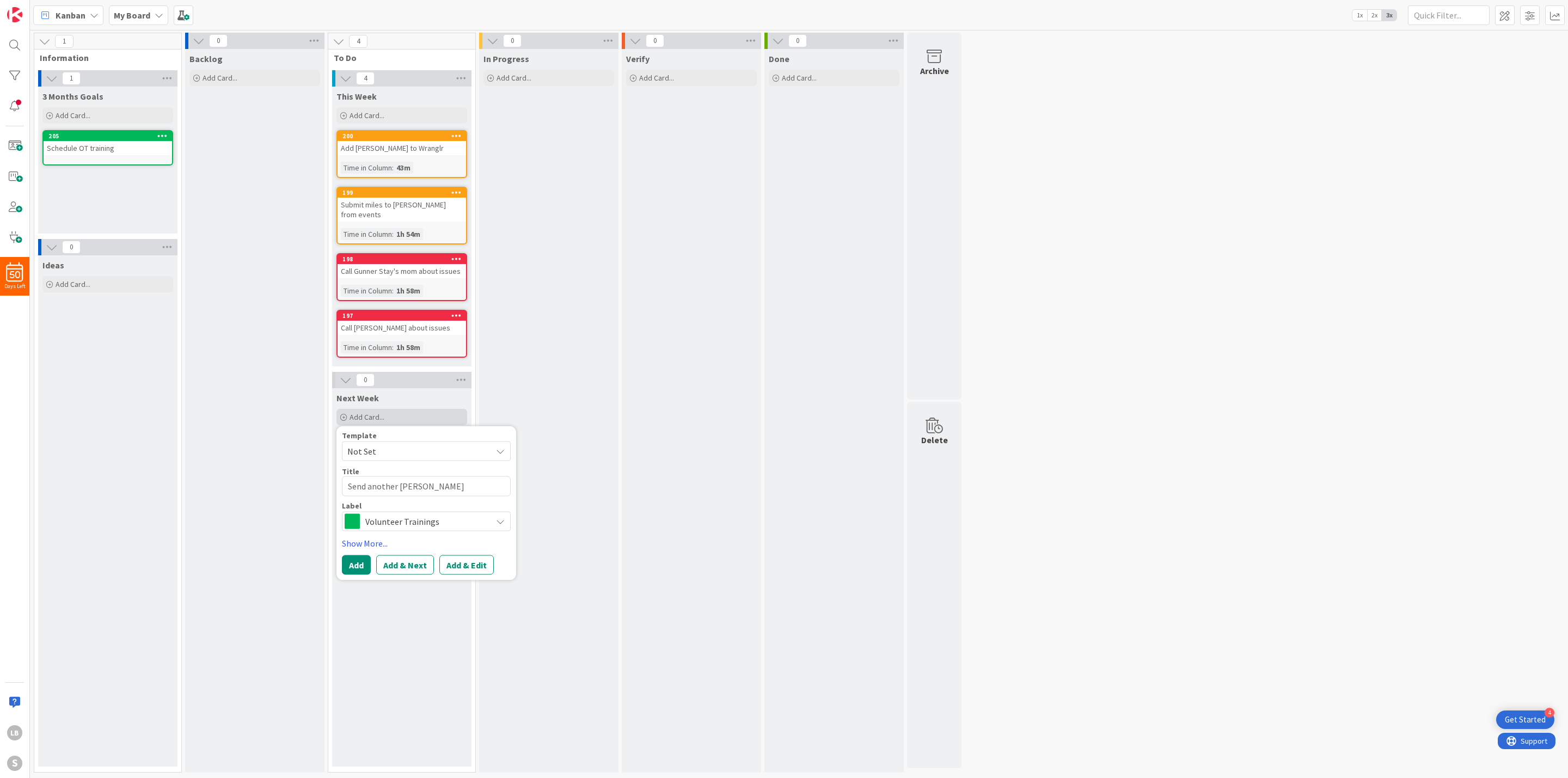
type textarea "Send another HL trainin"
type textarea "x"
type textarea "Send another HL training"
type textarea "x"
type textarea "Send another HL training"
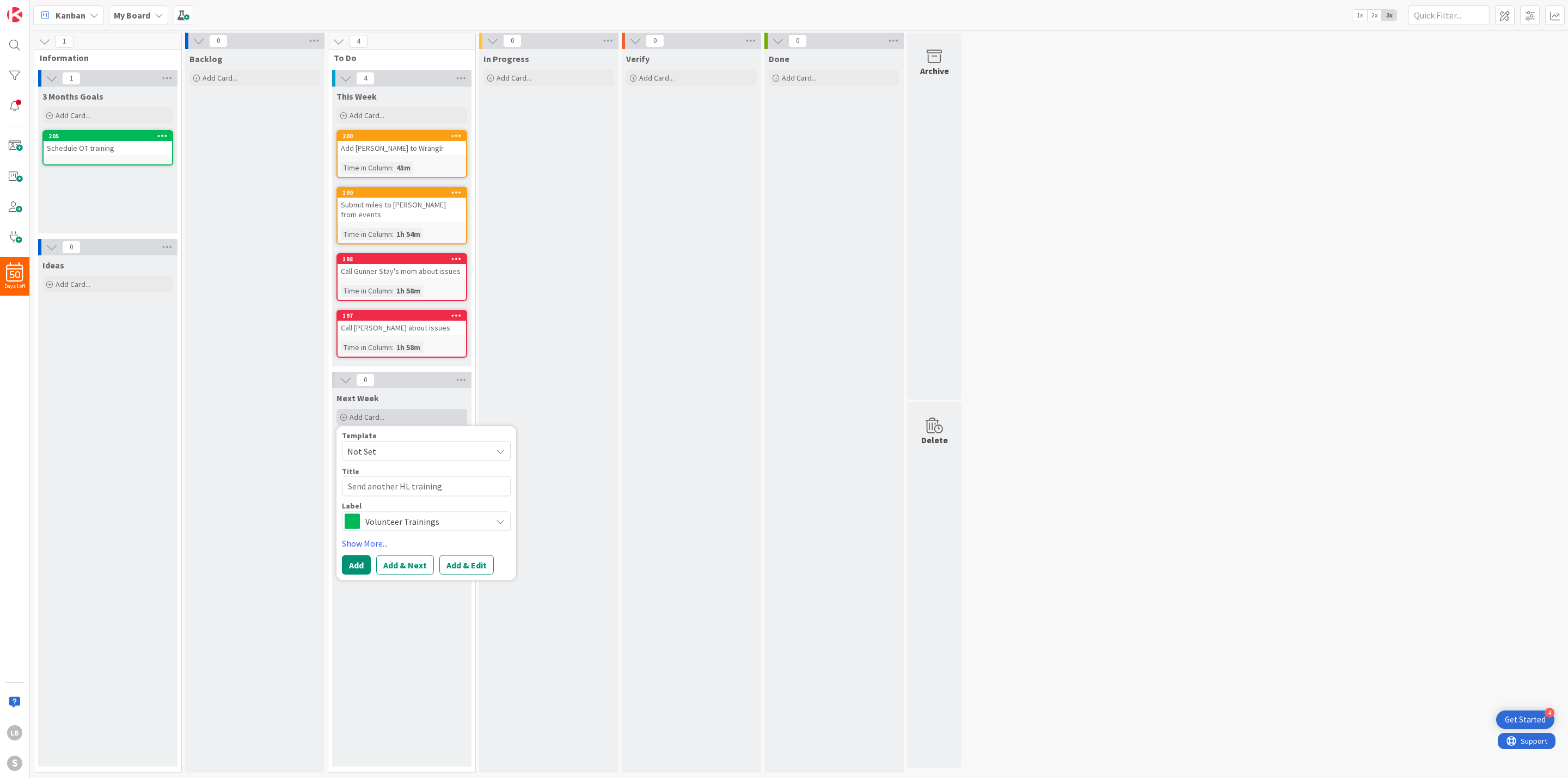
type textarea "x"
type textarea "Send another HL training e"
type textarea "x"
type textarea "Send another HL training em"
type textarea "x"
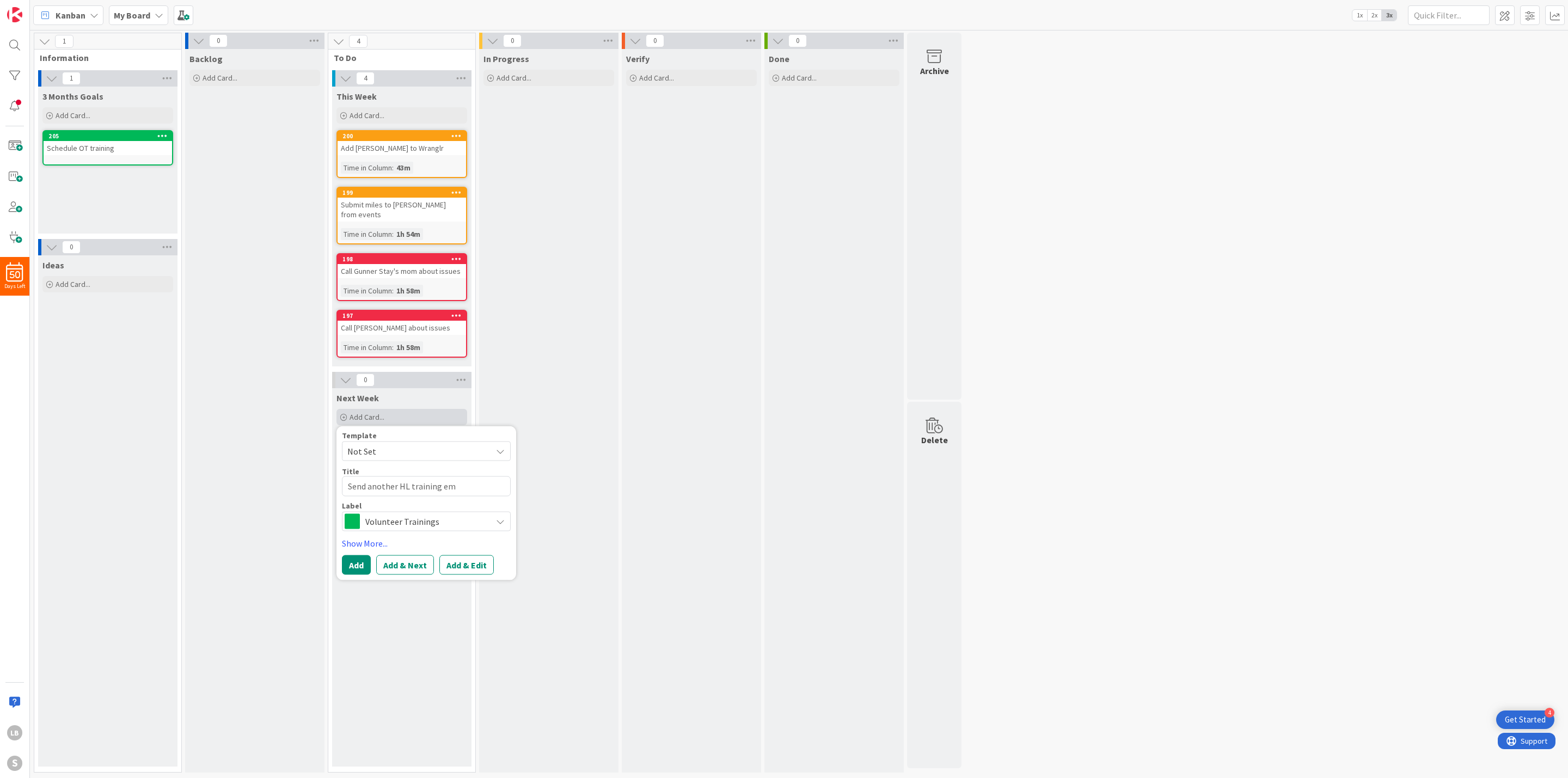
type textarea "Send another HL training ema"
type textarea "x"
type textarea "Send another HL training emai"
type textarea "x"
type textarea "Send another HL training email"
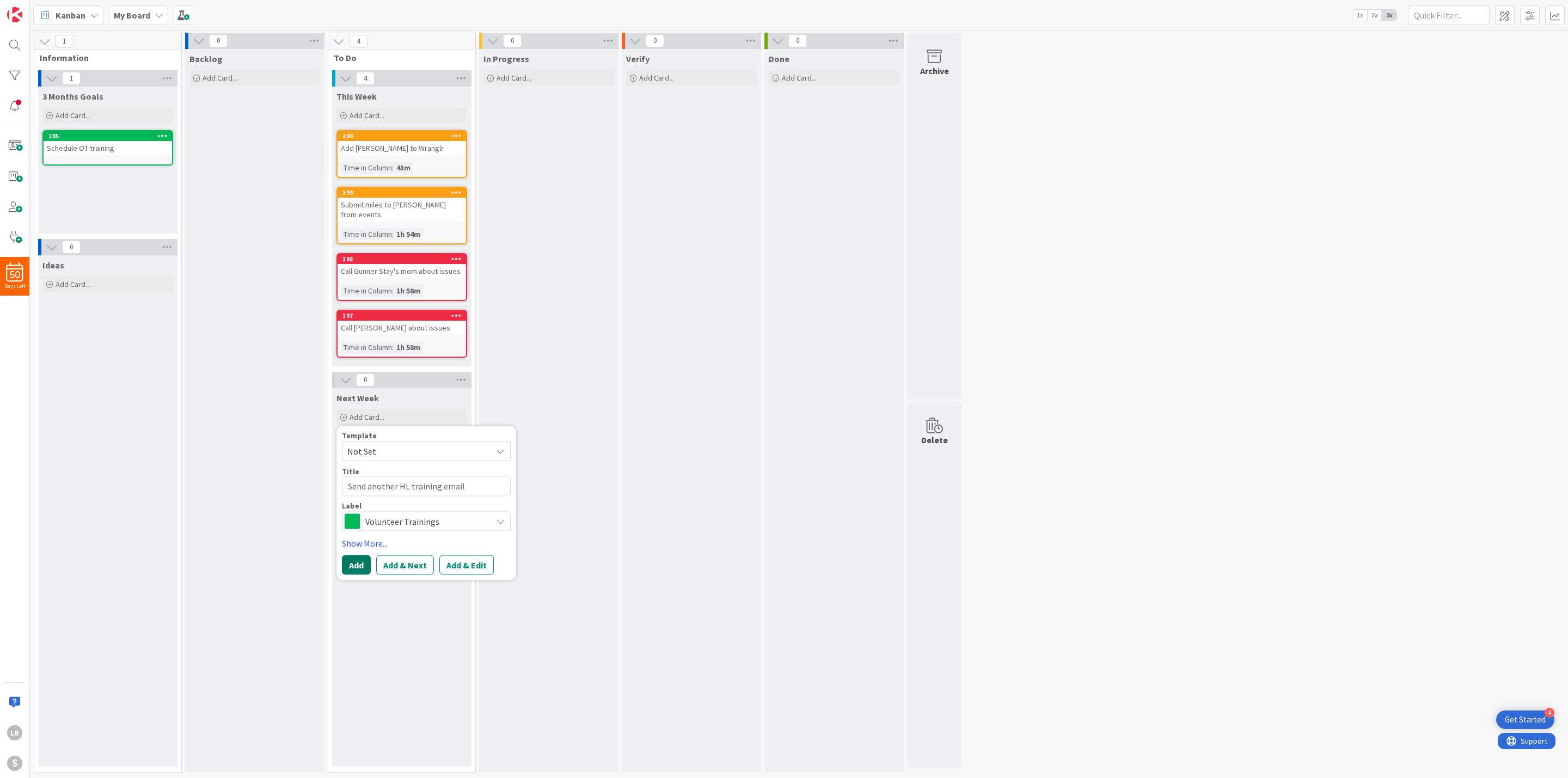
click at [366, 556] on button "Add" at bounding box center [357, 565] width 29 height 20
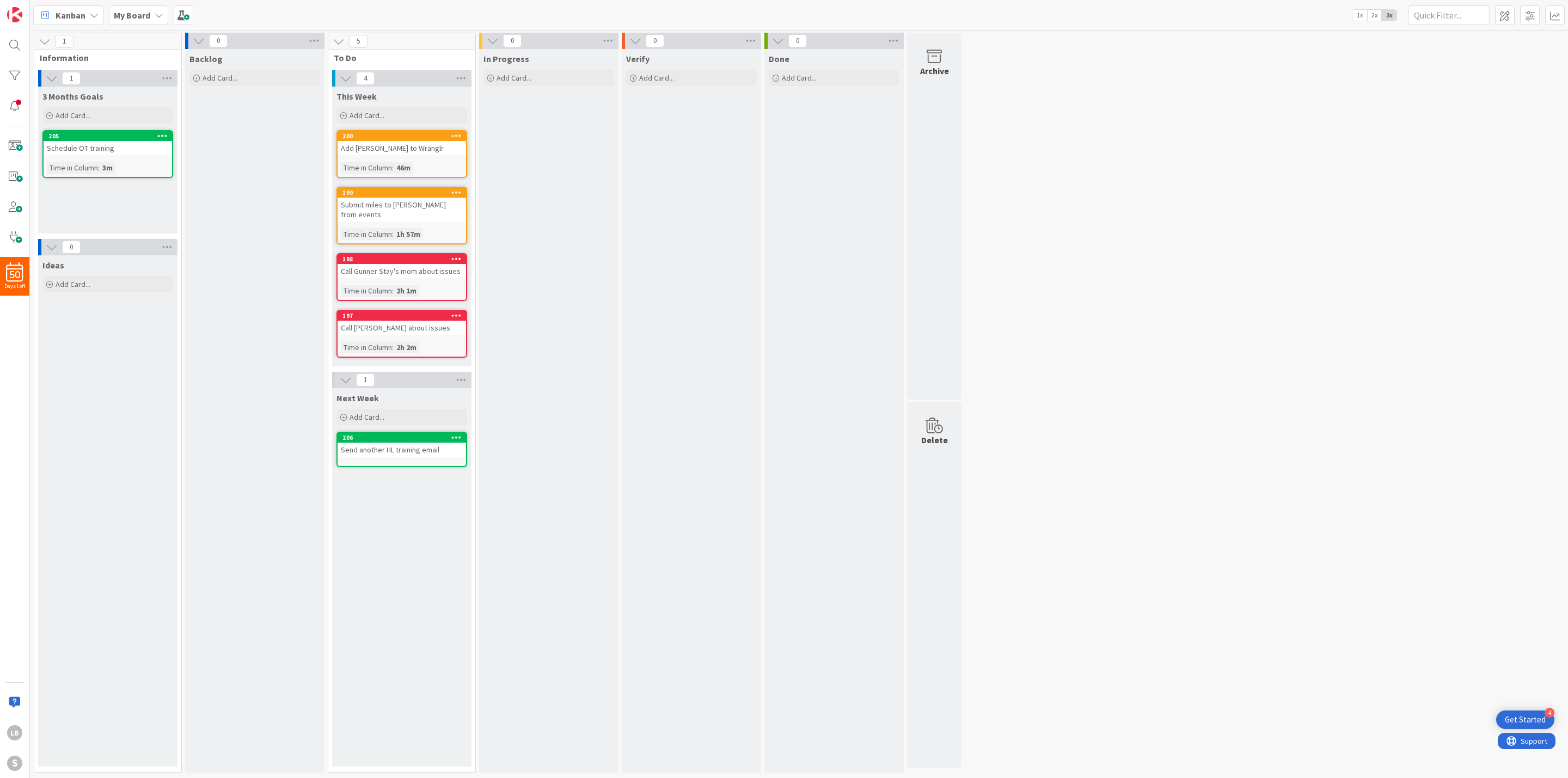
click at [1174, 548] on div "1 Information 1 3 Months Goals Add Card... Template Not Set Title 0 / 128 Label…" at bounding box center [798, 405] width 1533 height 745
click at [380, 443] on div "Send another HL training email" at bounding box center [401, 450] width 129 height 14
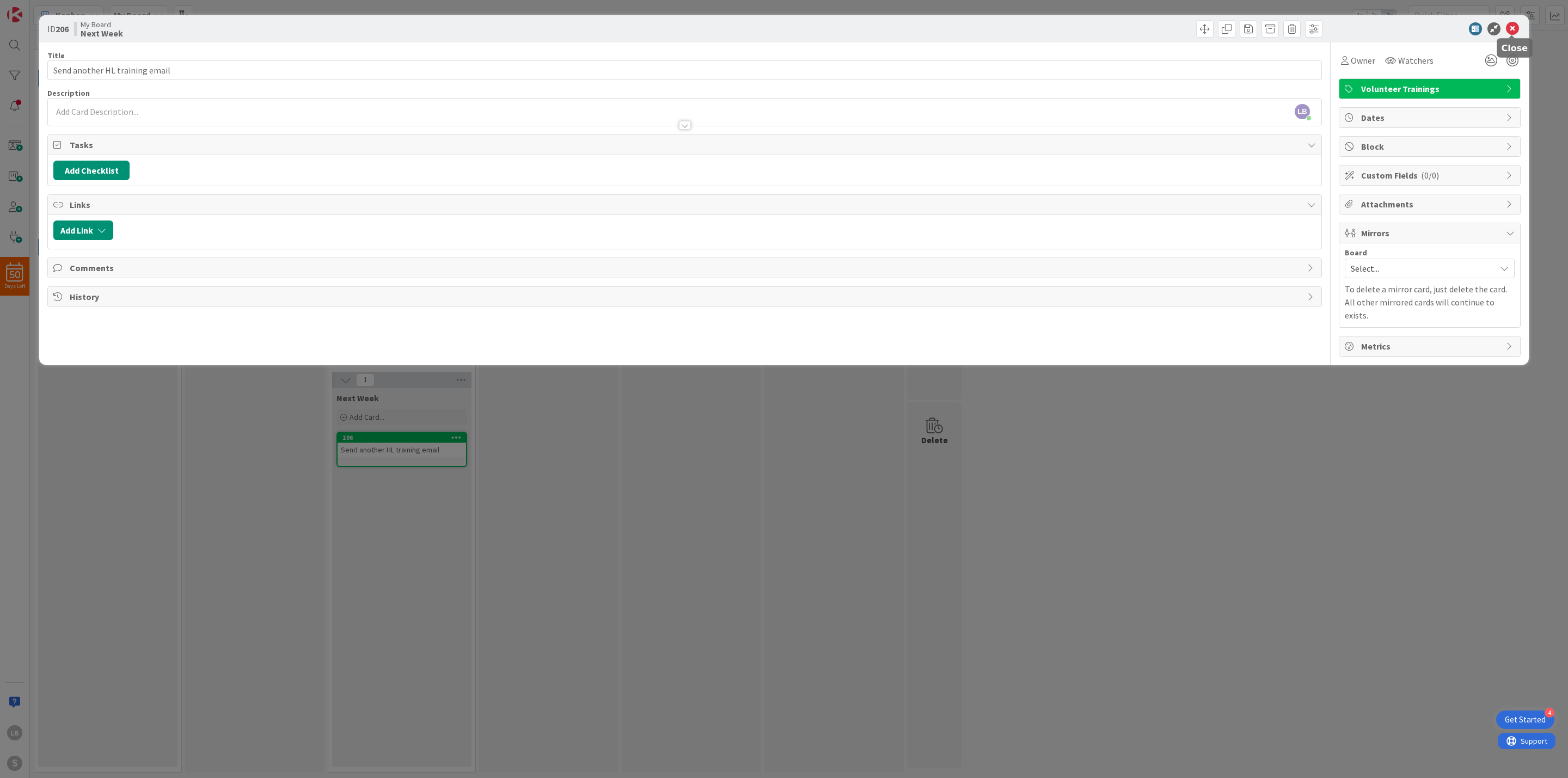
click at [1515, 33] on icon at bounding box center [1512, 29] width 13 height 13
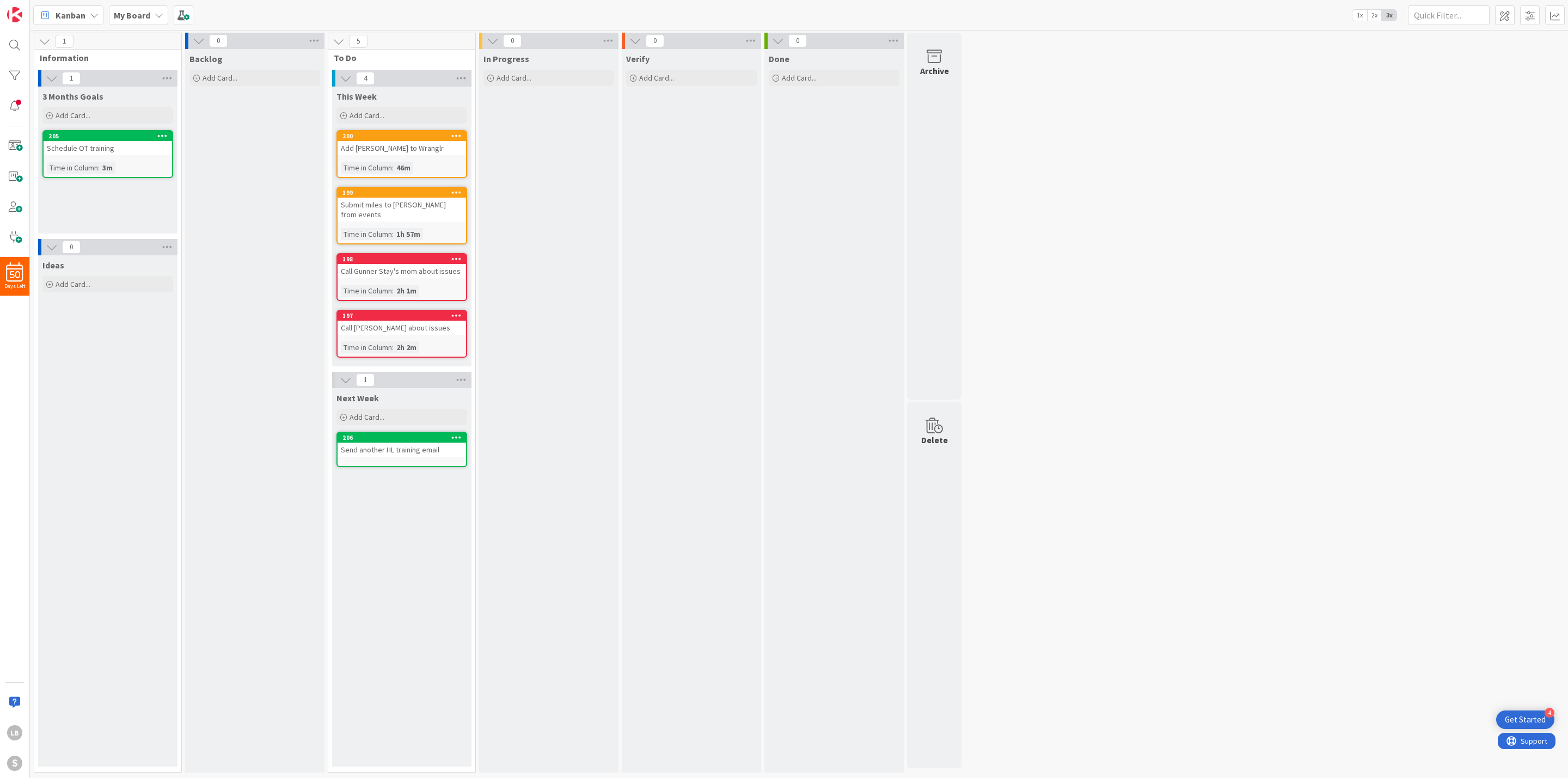
click at [1044, 545] on div "1 Information 1 3 Months Goals Add Card... Template Not Set Title 0 / 128 Label…" at bounding box center [798, 405] width 1533 height 745
click at [108, 147] on div "Schedule OT training" at bounding box center [108, 148] width 129 height 14
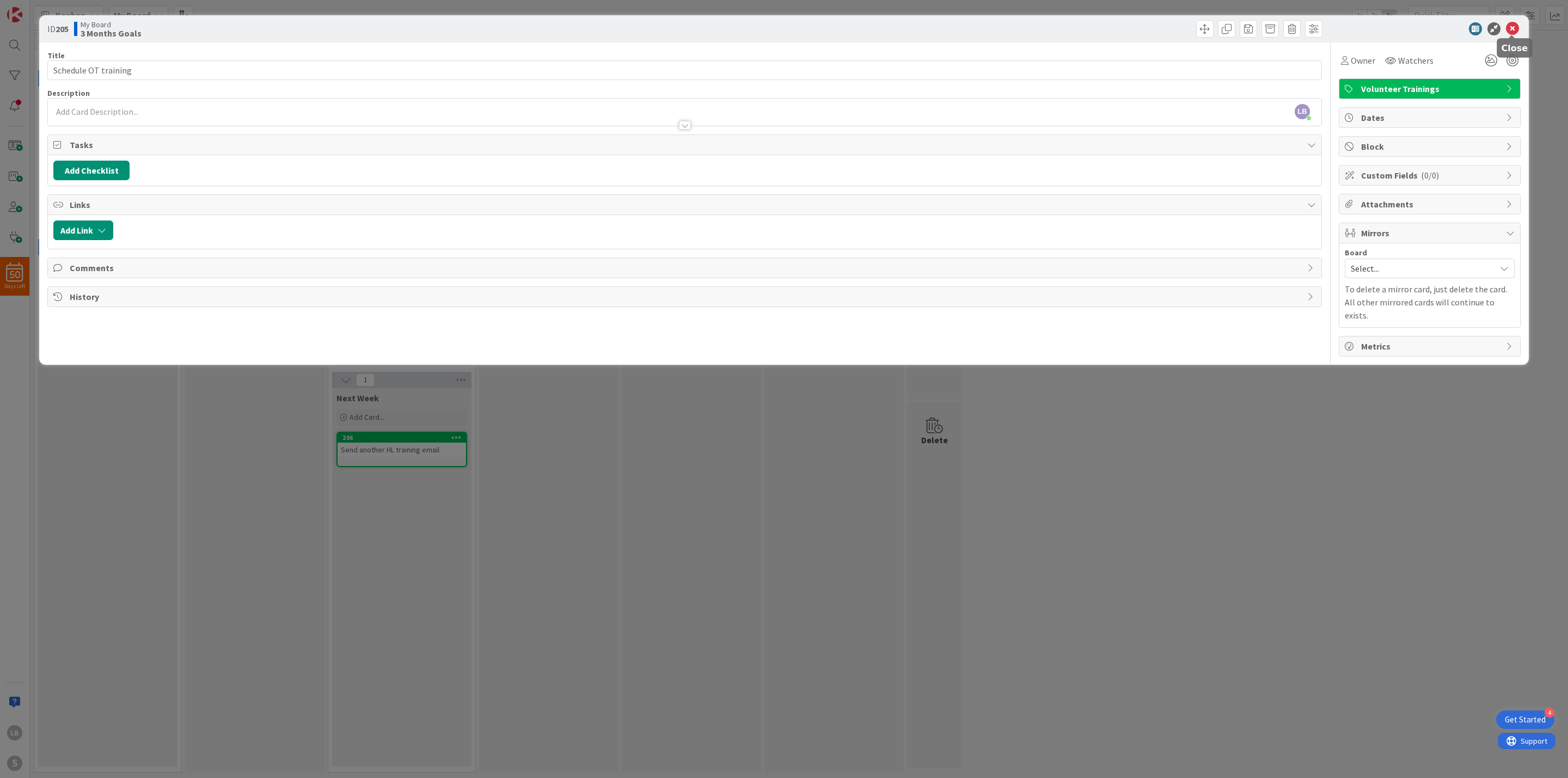
click at [1515, 27] on icon at bounding box center [1512, 29] width 13 height 13
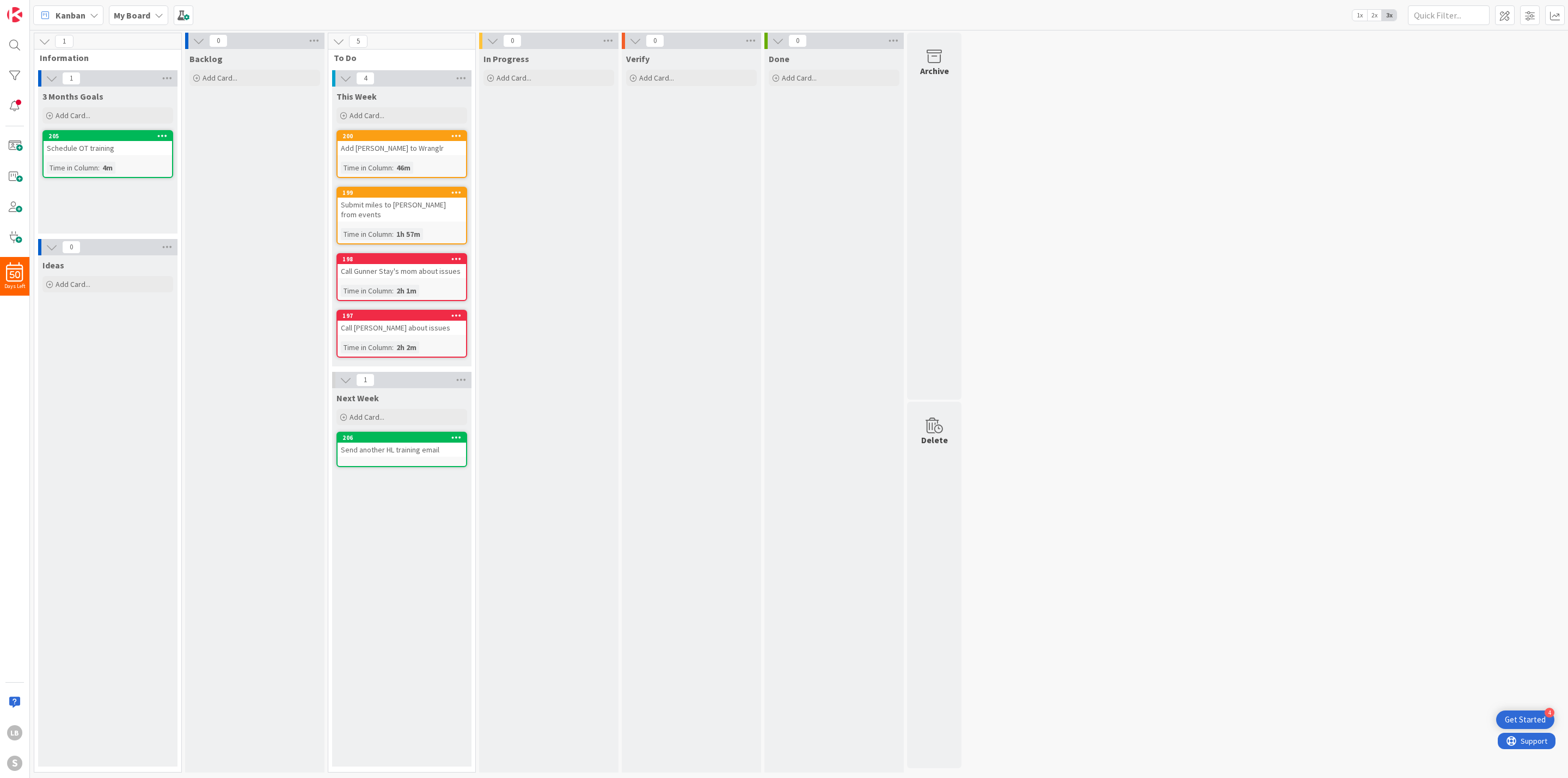
click at [1171, 592] on div "1 Information 1 3 Months Goals Add Card... Template Not Set Title 0 / 128 Label…" at bounding box center [798, 405] width 1533 height 745
click at [134, 14] on b "My Board" at bounding box center [132, 15] width 37 height 11
click at [1421, 254] on div "1 Information 1 3 Months Goals Add Card... Template Not Set Title 0 / 128 Label…" at bounding box center [798, 405] width 1533 height 745
click at [66, 111] on span "Add Card..." at bounding box center [73, 116] width 35 height 10
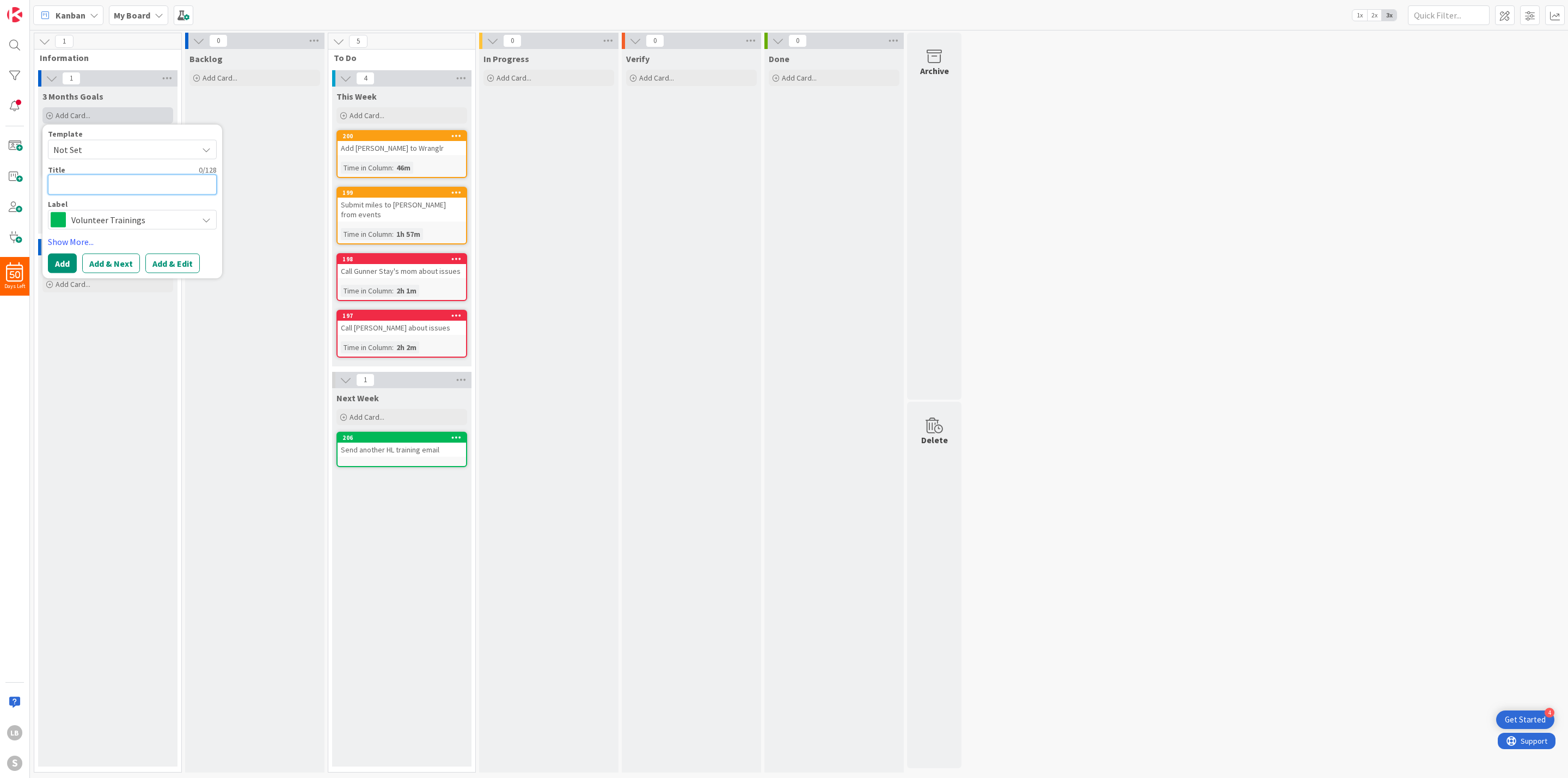
type textarea "x"
type textarea "F"
type textarea "x"
type textarea "Fi"
type textarea "x"
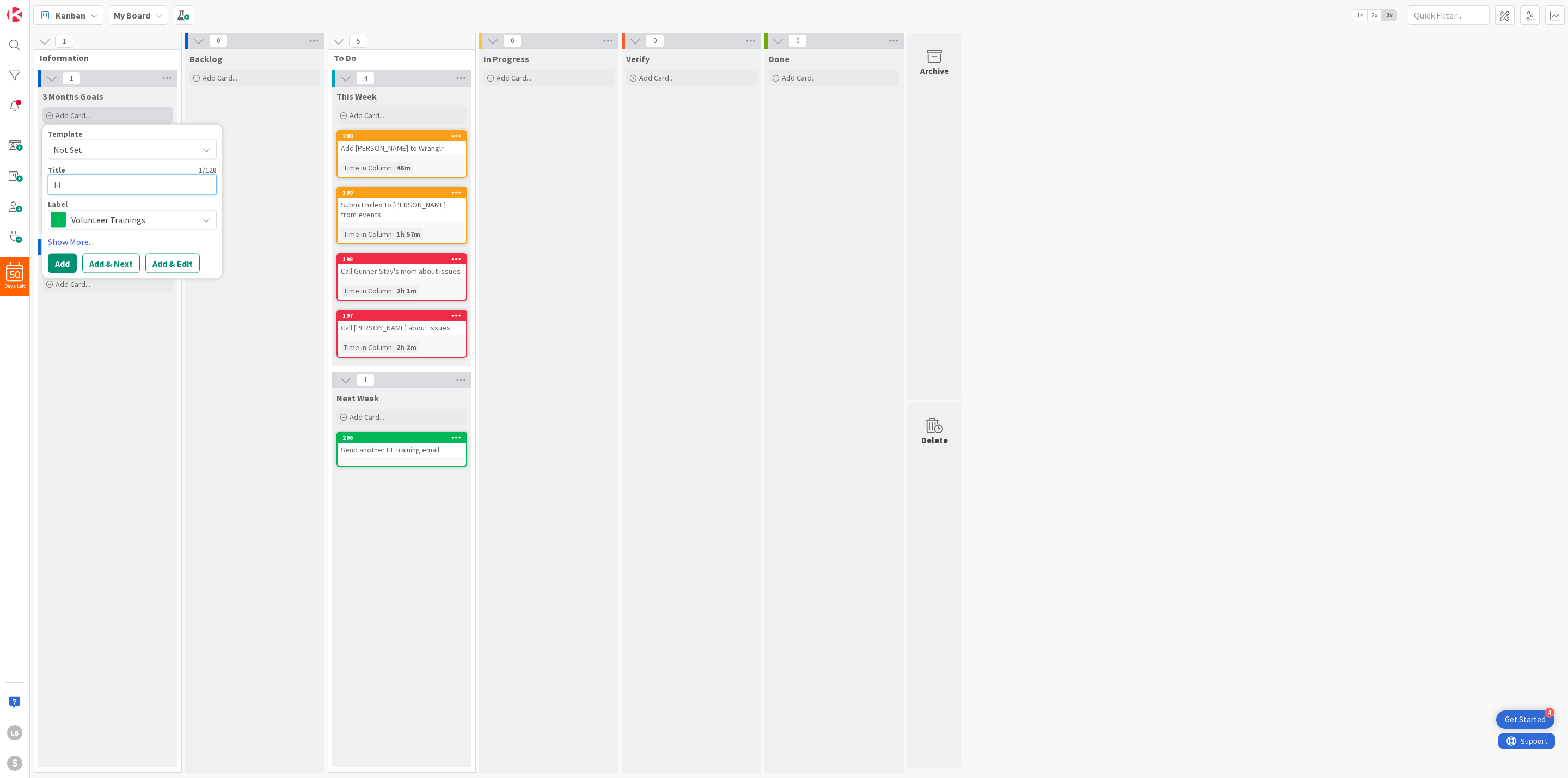
type textarea "Fix"
type textarea "x"
type textarea "Fix"
type textarea "x"
type textarea "Fix V"
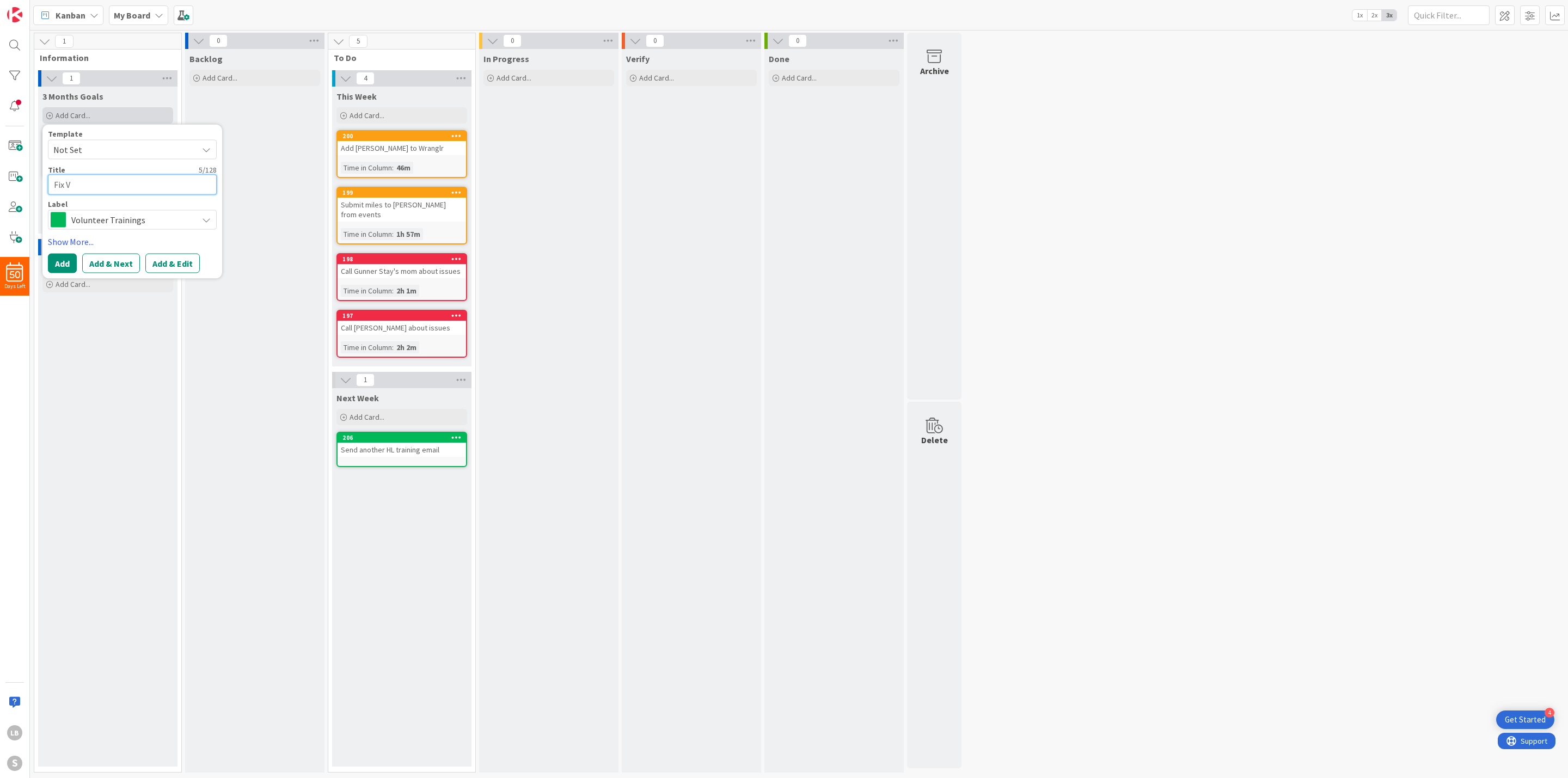
type textarea "x"
type textarea "Fix"
type textarea "x"
type textarea "Fix v"
type textarea "x"
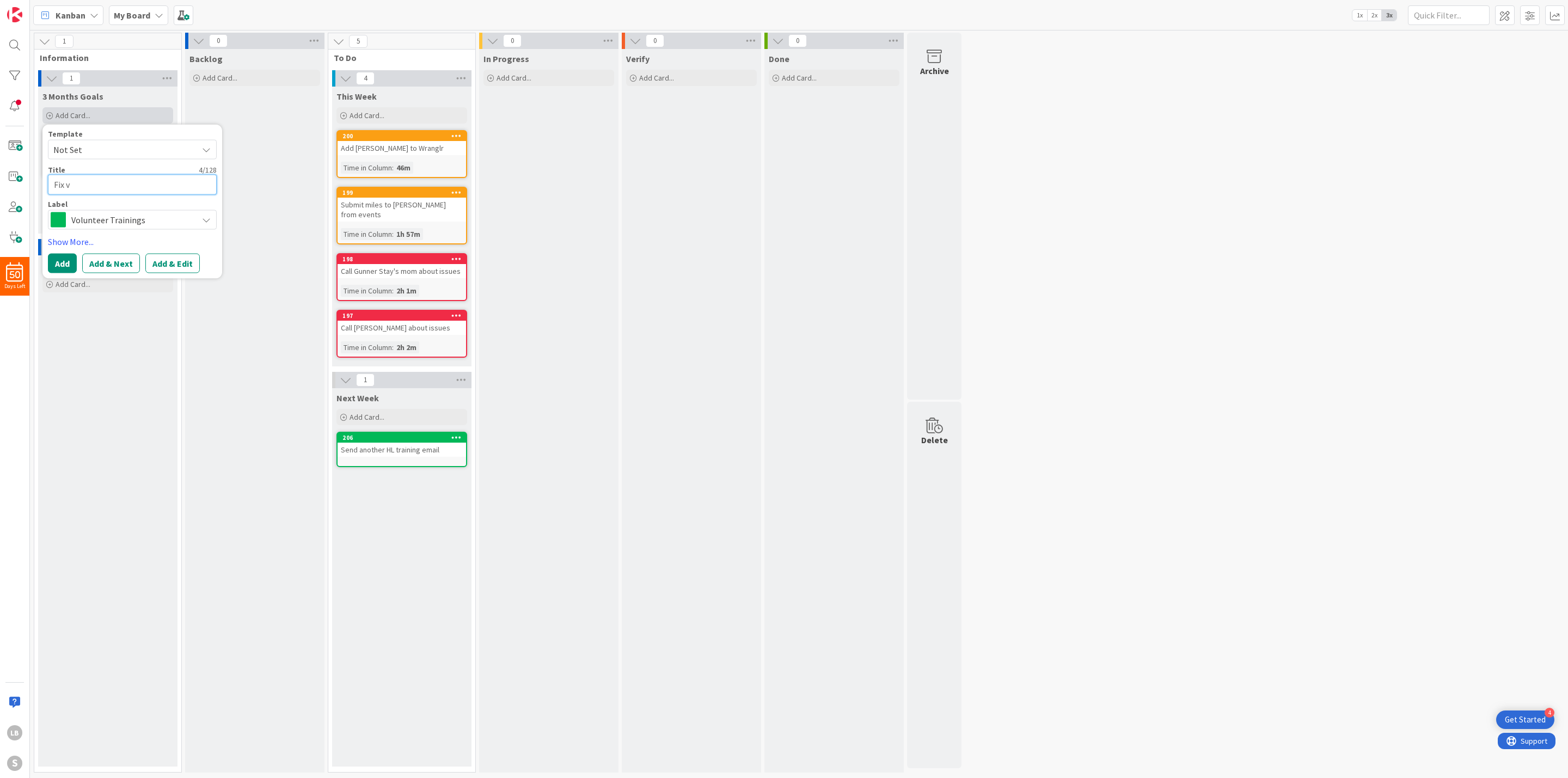
type textarea "Fix vo"
type textarea "x"
type textarea "Fix voi"
type textarea "x"
type textarea "Fix voic"
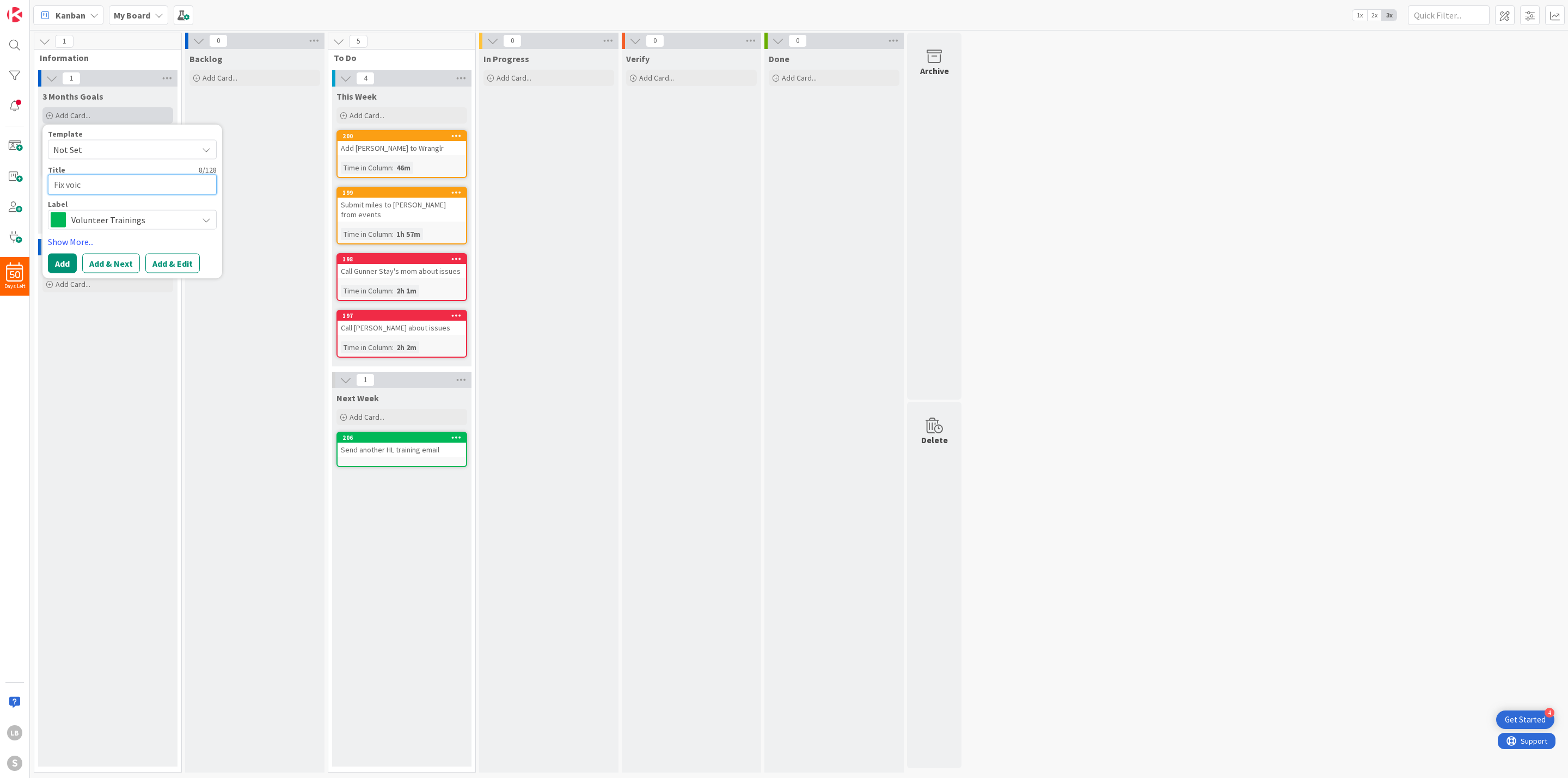
type textarea "x"
type textarea "Fix voice"
type textarea "x"
type textarea "Fix voice"
type textarea "x"
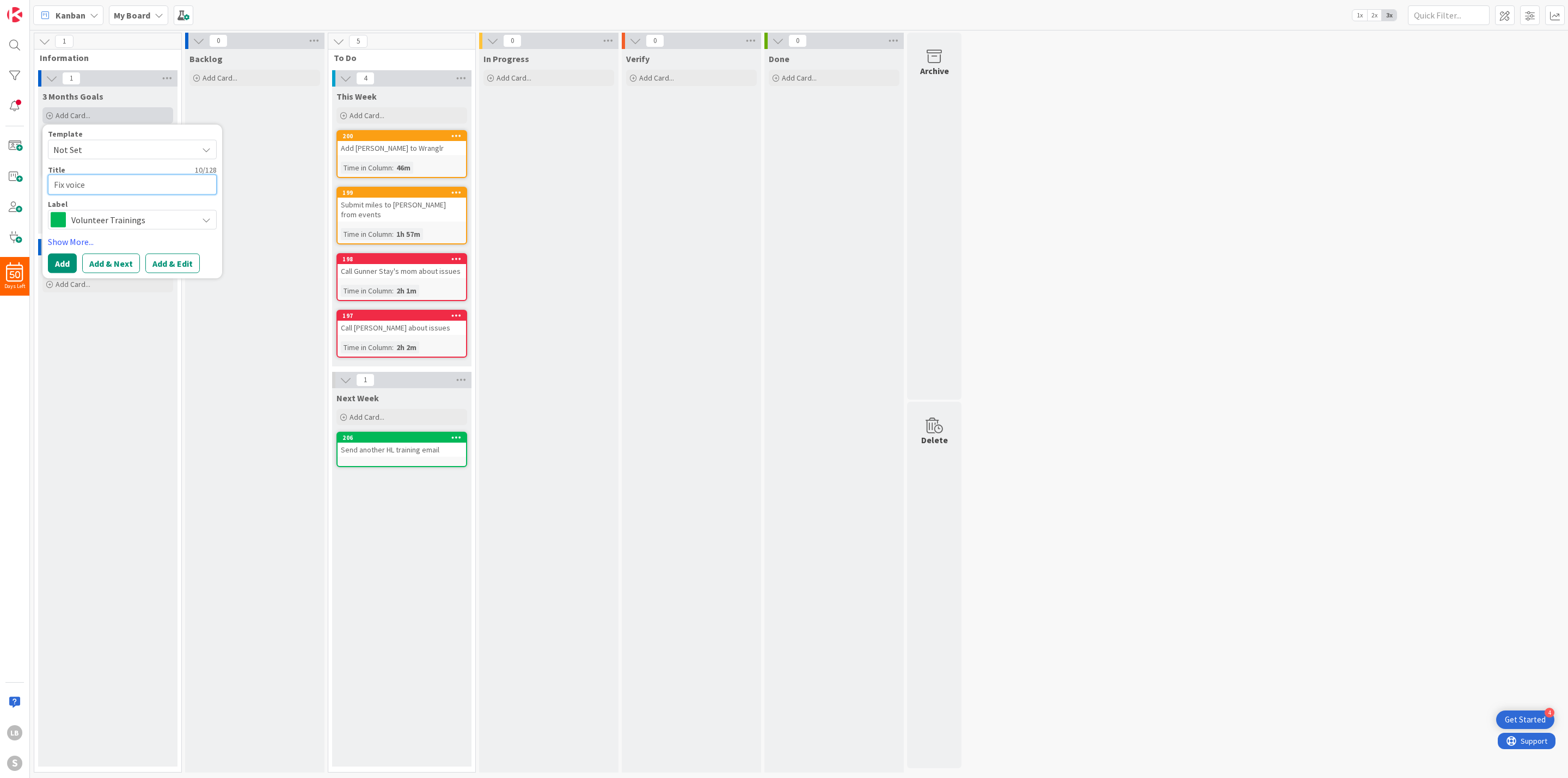
type textarea "Fix voice m"
type textarea "x"
type textarea "Fix voice ma"
type textarea "x"
type textarea "Fix voice mai"
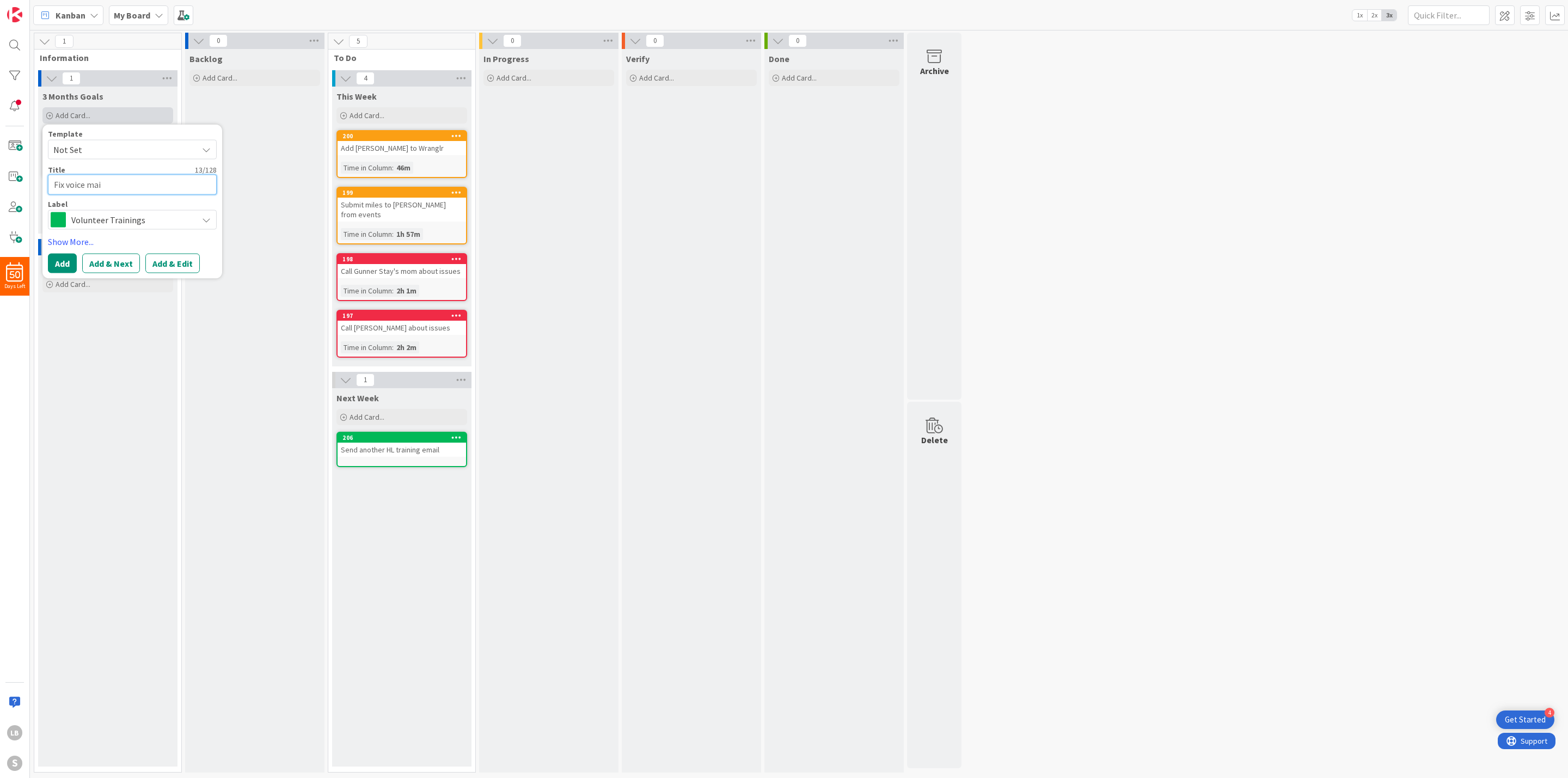
type textarea "x"
type textarea "Fix voice mail"
click at [106, 229] on div "Volunteer Trainings" at bounding box center [132, 220] width 169 height 20
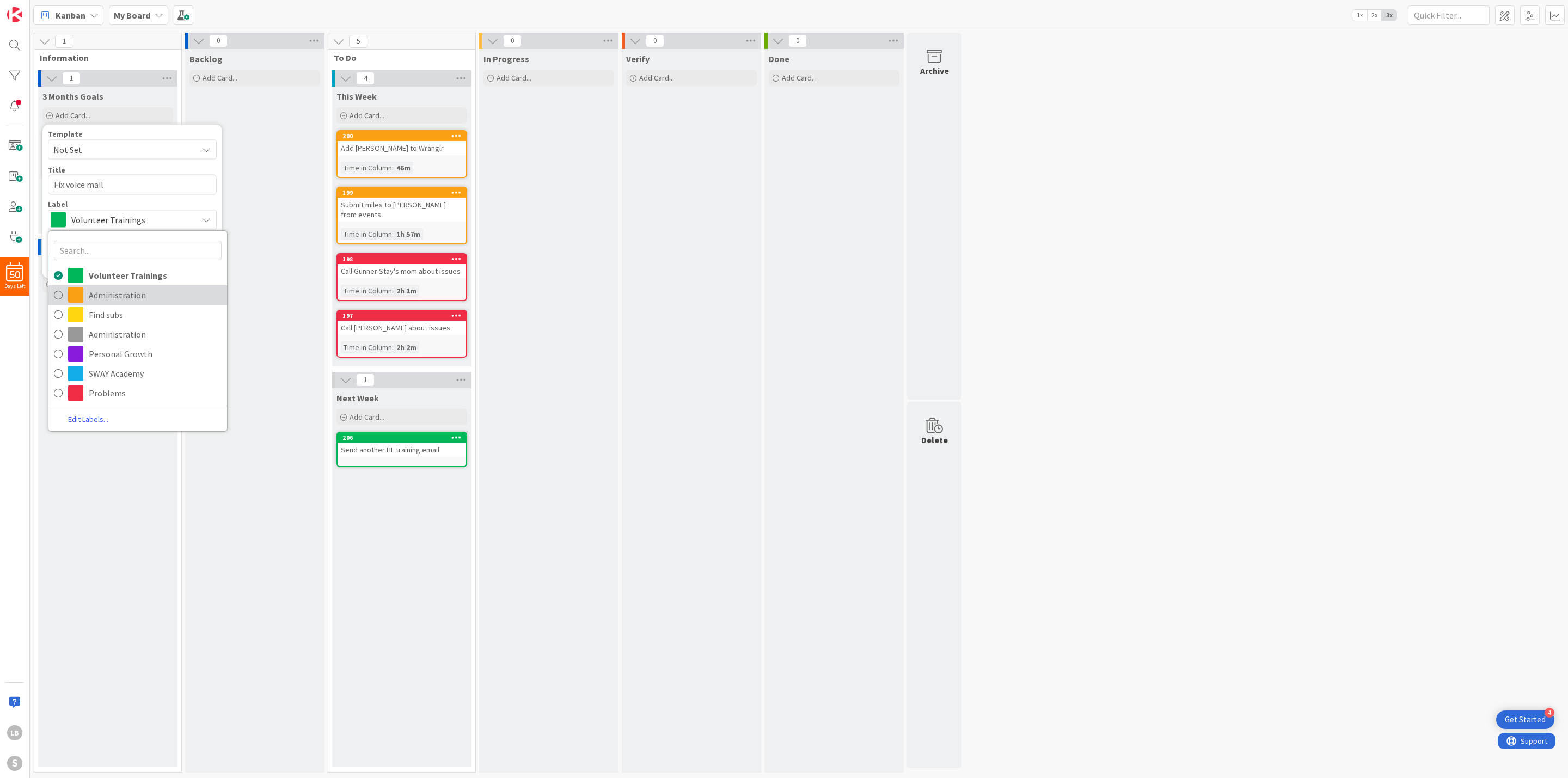
click at [103, 295] on span "Administration" at bounding box center [155, 295] width 133 height 17
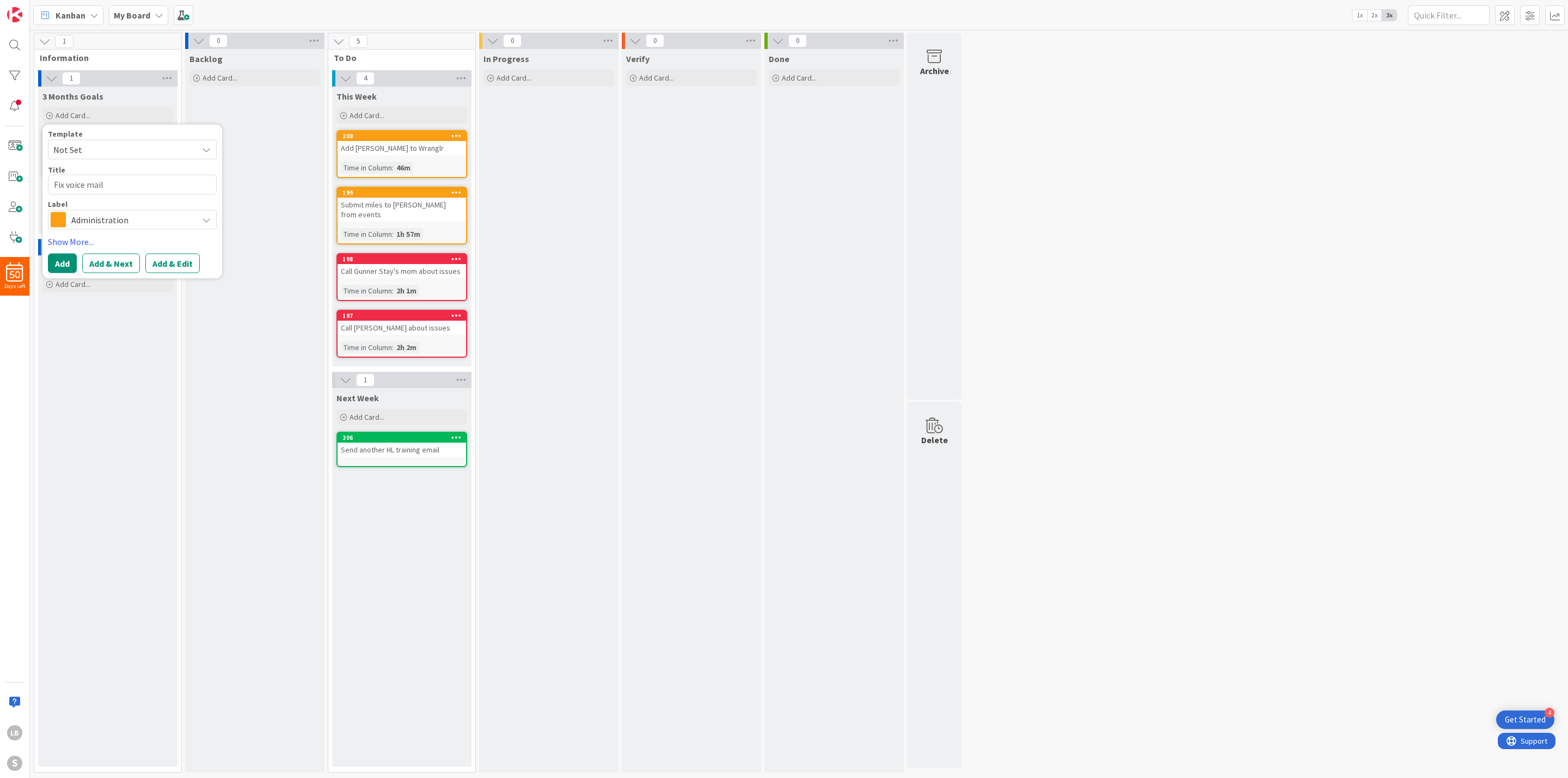
click at [108, 488] on div "Ideas Add Card..." at bounding box center [108, 511] width 139 height 511
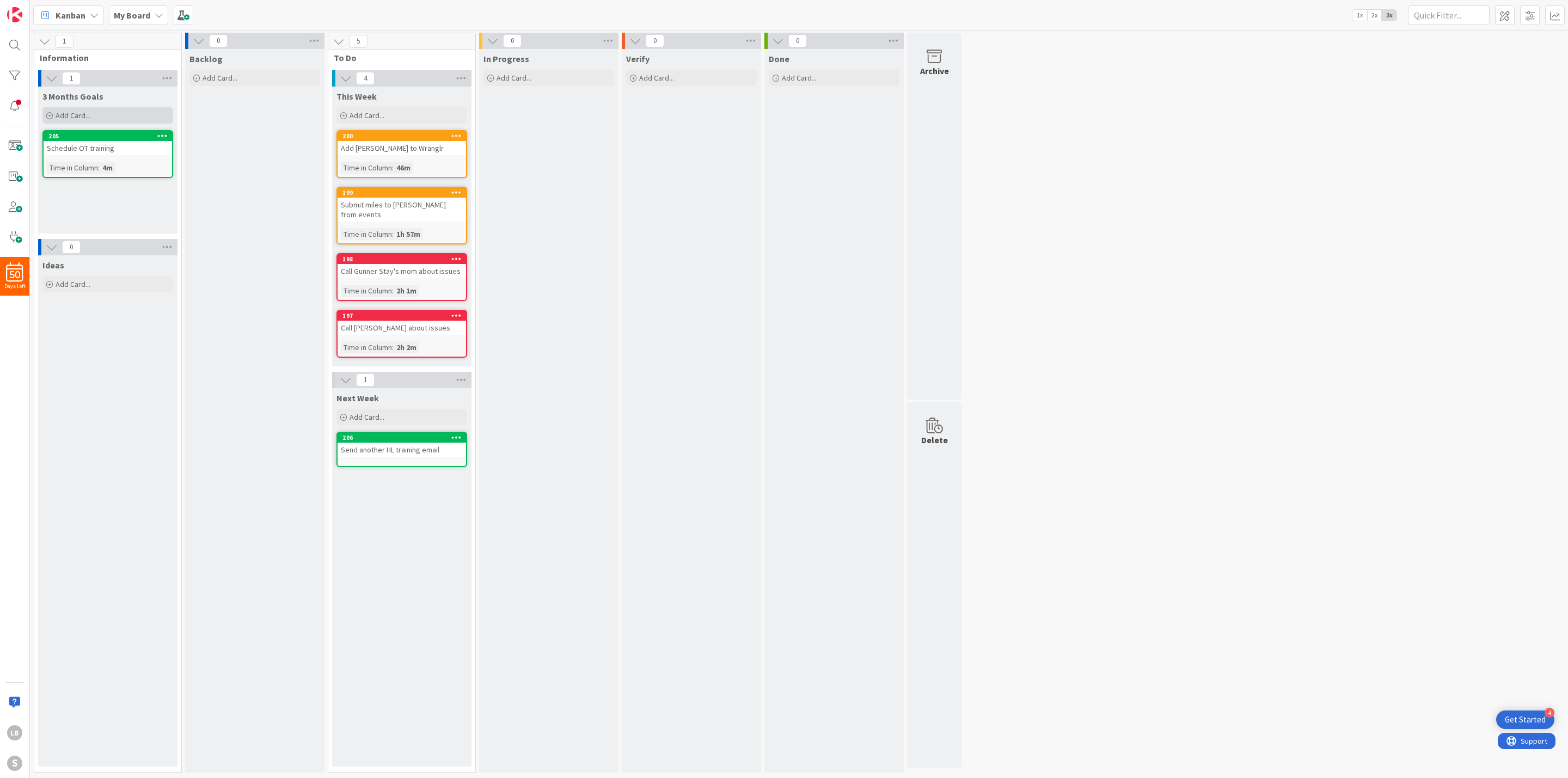
click at [72, 118] on span "Add Card..." at bounding box center [73, 116] width 35 height 10
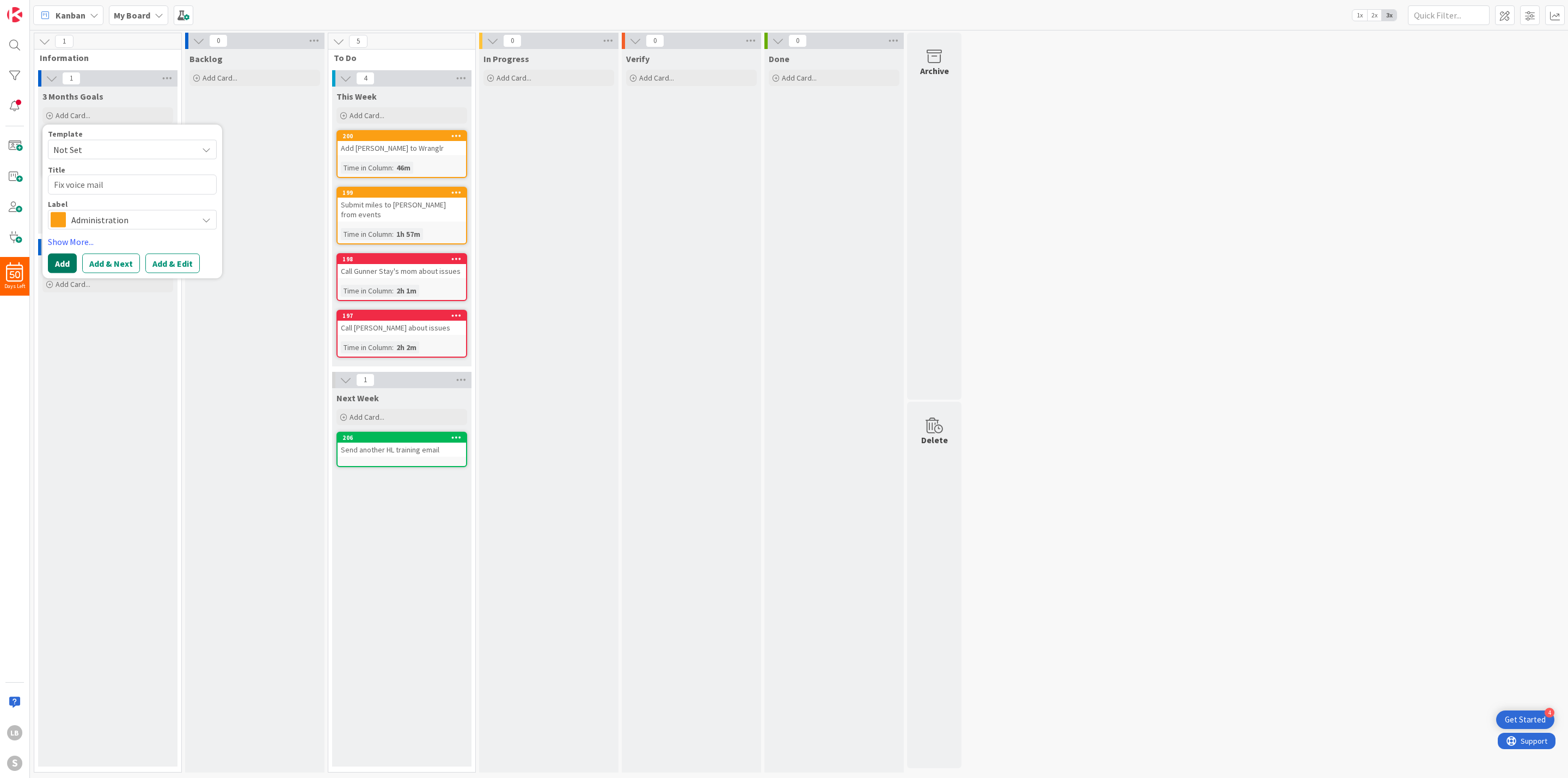
click at [62, 274] on button "Add" at bounding box center [62, 263] width 29 height 20
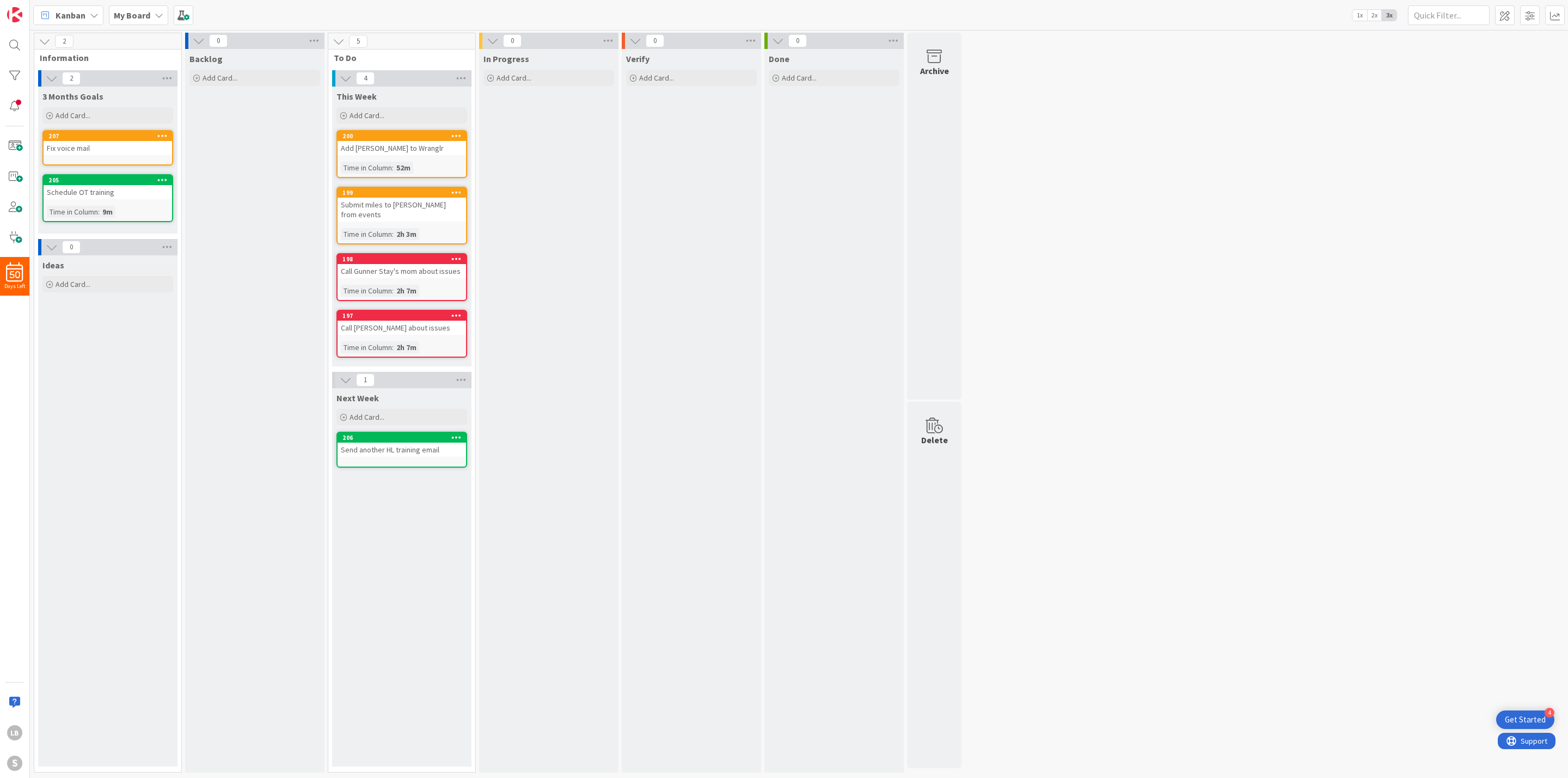
click at [108, 327] on div "Ideas Add Card..." at bounding box center [108, 511] width 139 height 511
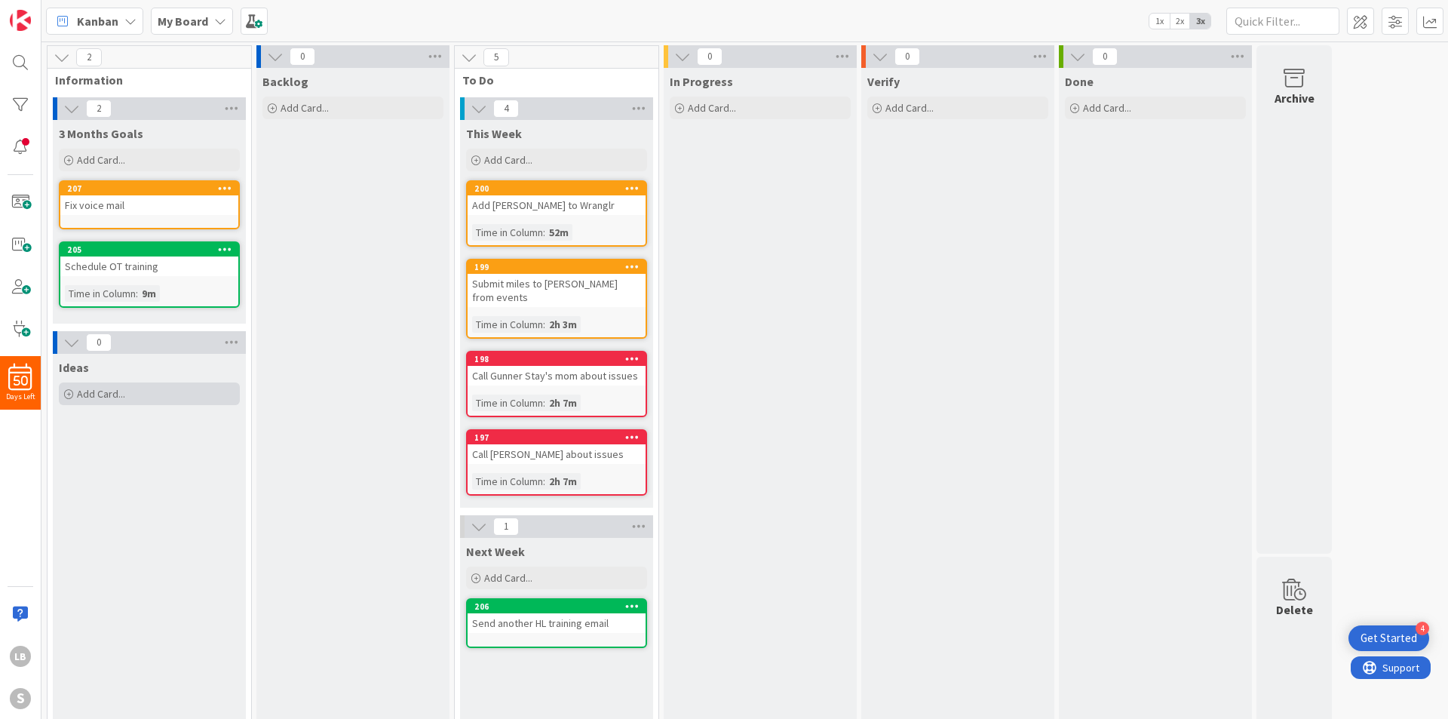
click at [101, 397] on span "Add Card..." at bounding box center [101, 394] width 48 height 14
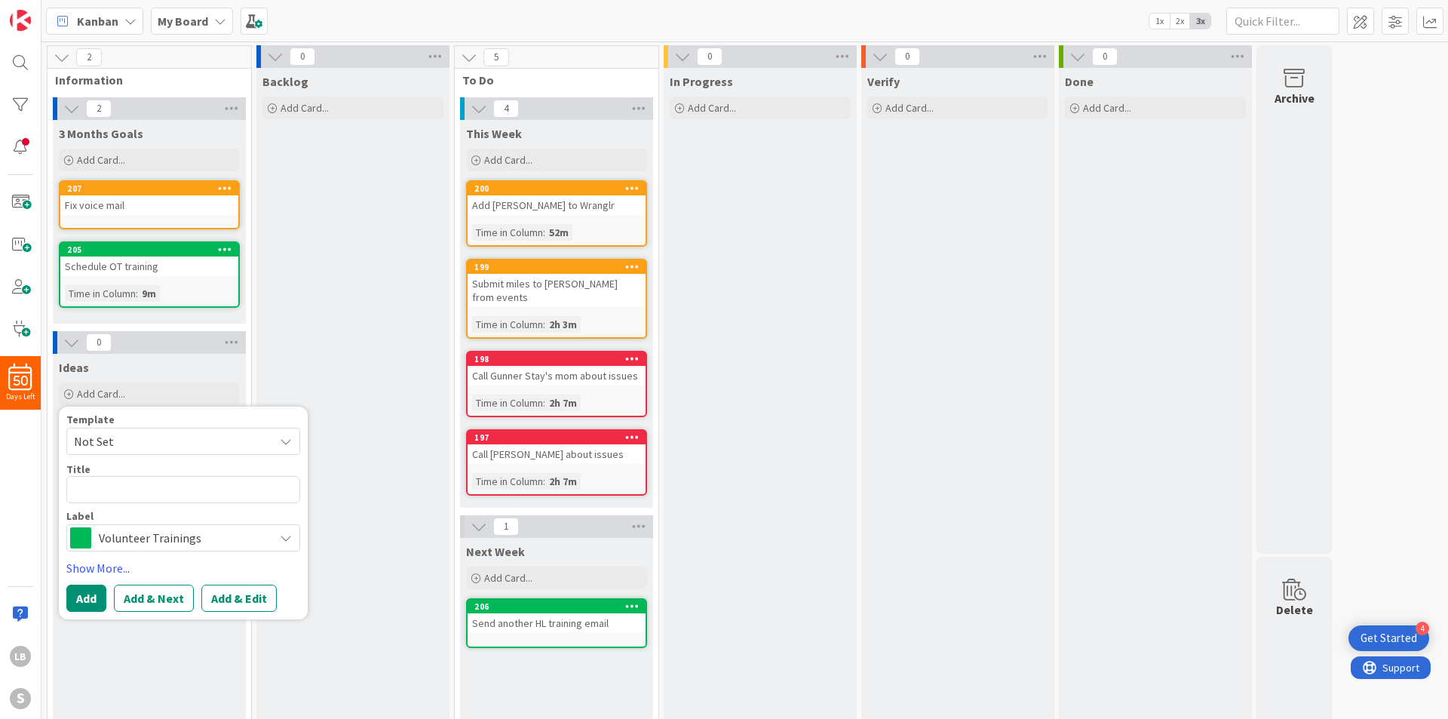
type textarea "x"
type textarea "F"
type textarea "x"
type textarea "Fa"
type textarea "x"
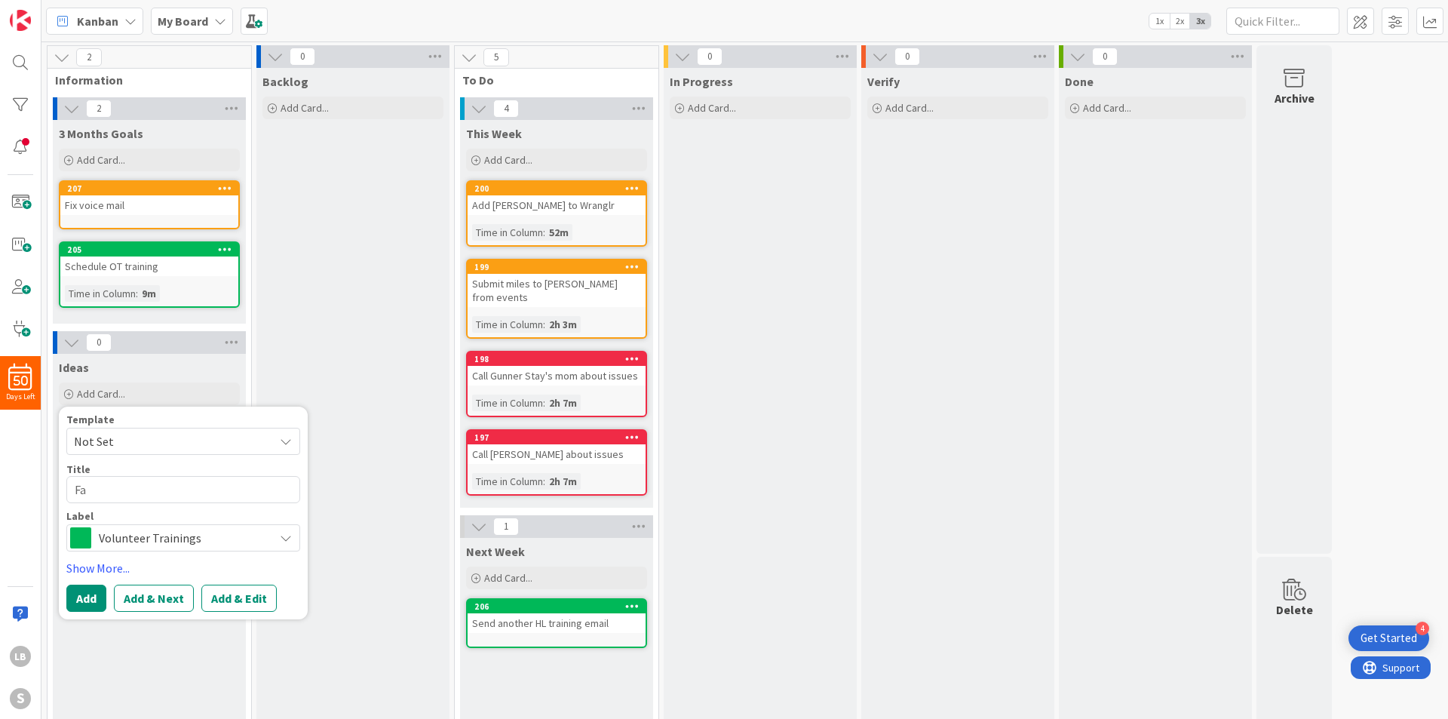
type textarea "Fal"
type textarea "x"
type textarea "Fall"
type textarea "x"
type textarea "Fall"
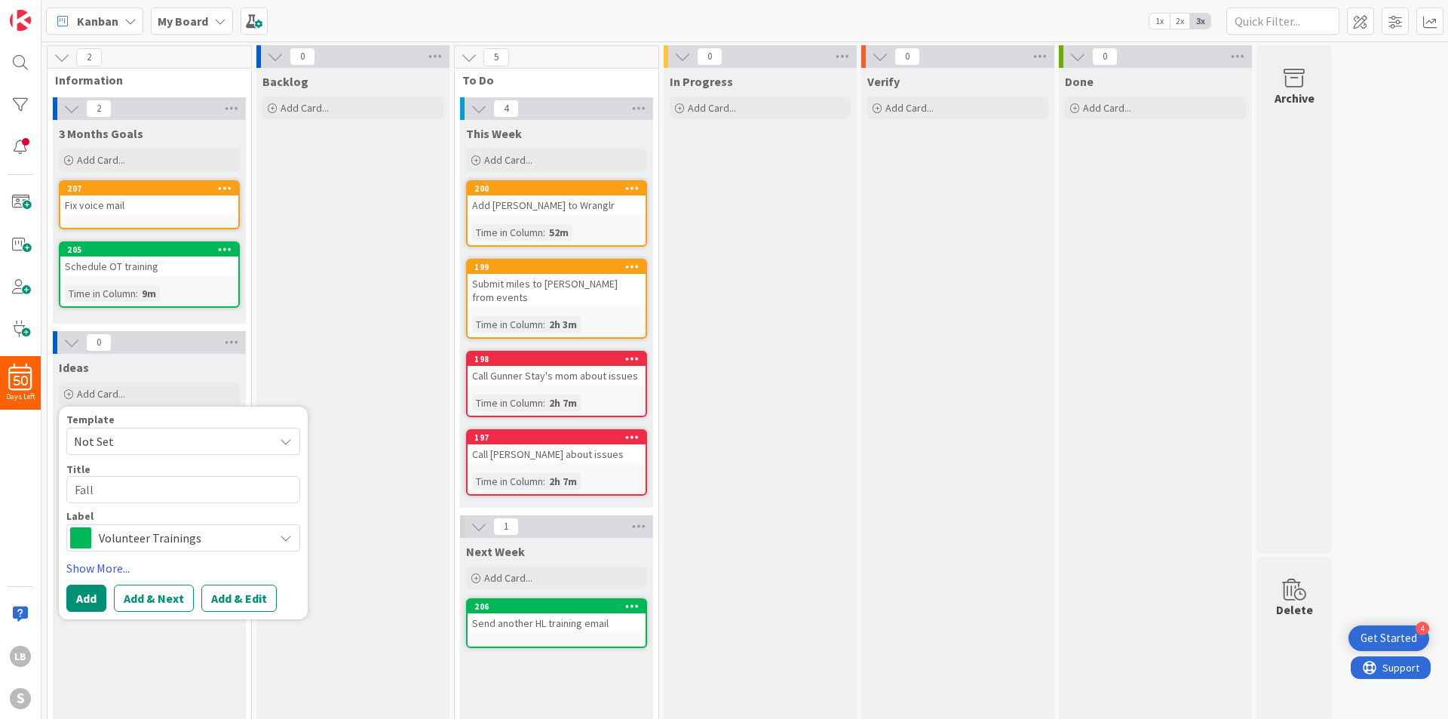
type textarea "x"
type textarea "Fall N"
type textarea "x"
type textarea "Fall Ne"
type textarea "x"
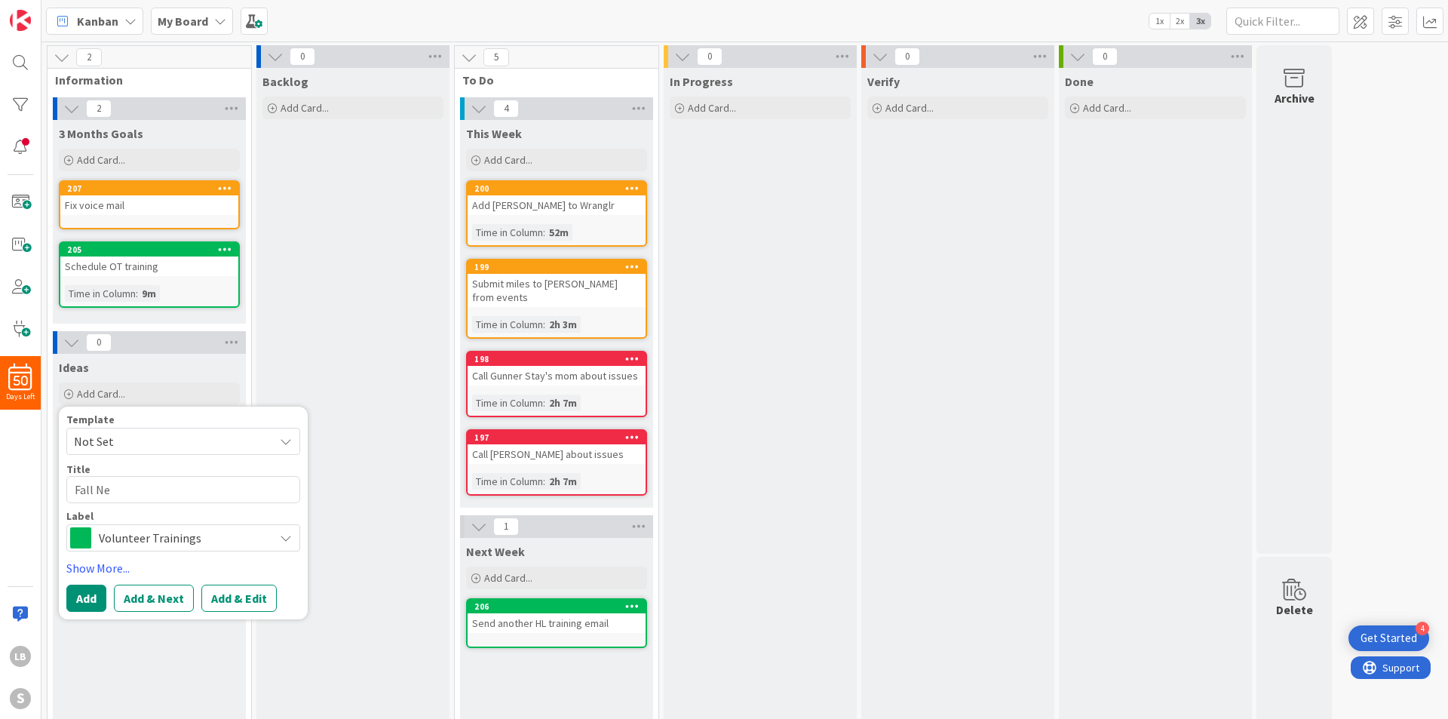
type textarea "Fall New"
type textarea "x"
type textarea "Fall News"
type textarea "x"
type textarea "Fall Newsl"
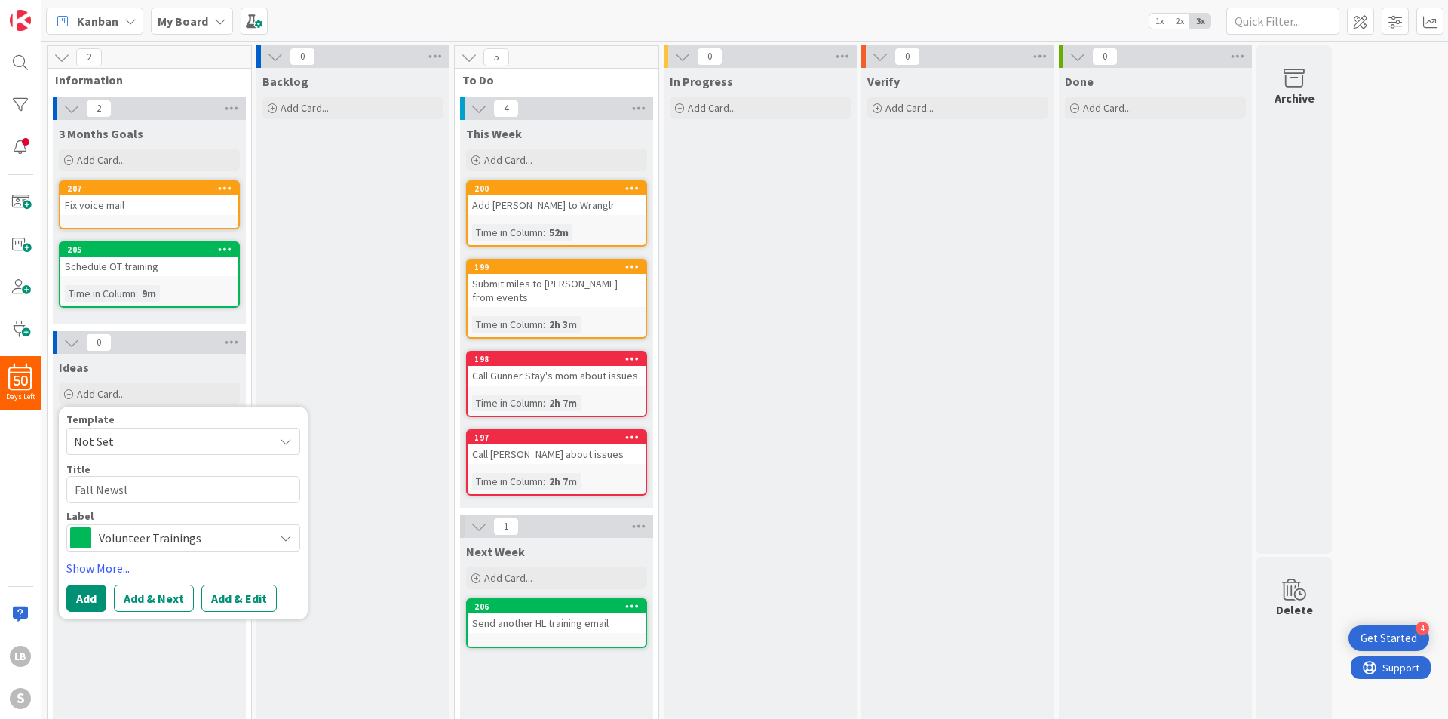
type textarea "x"
type textarea "Fall Newsle"
type textarea "x"
type textarea "Fall Newslet"
type textarea "x"
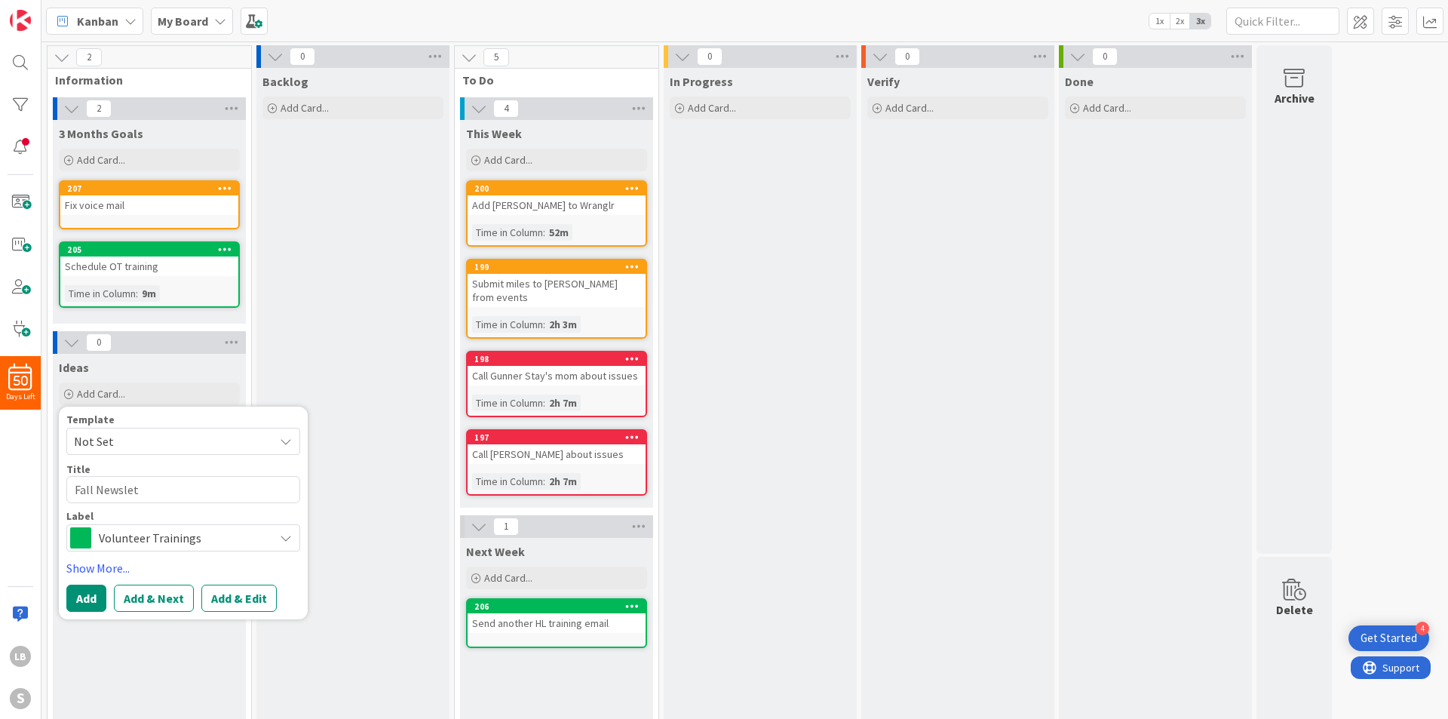
type textarea "Fall Newslett"
type textarea "x"
type textarea "Fall Newslette"
type textarea "x"
type textarea "Fall Newsletter"
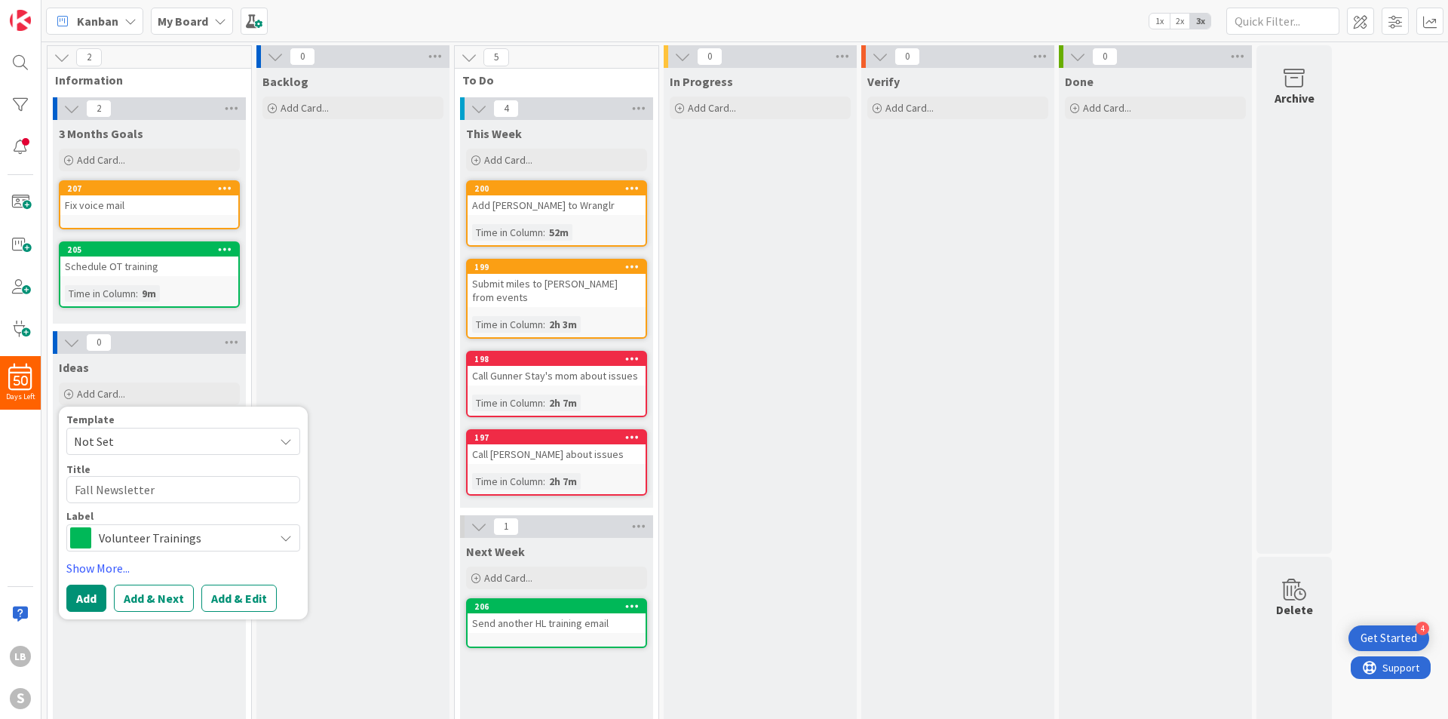
click at [279, 557] on div "Template Not Set Title 15 / 128 Fall Newsletter Label Volunteer Trainings Show …" at bounding box center [183, 513] width 234 height 198
click at [284, 528] on div "Volunteer Trainings" at bounding box center [183, 537] width 234 height 27
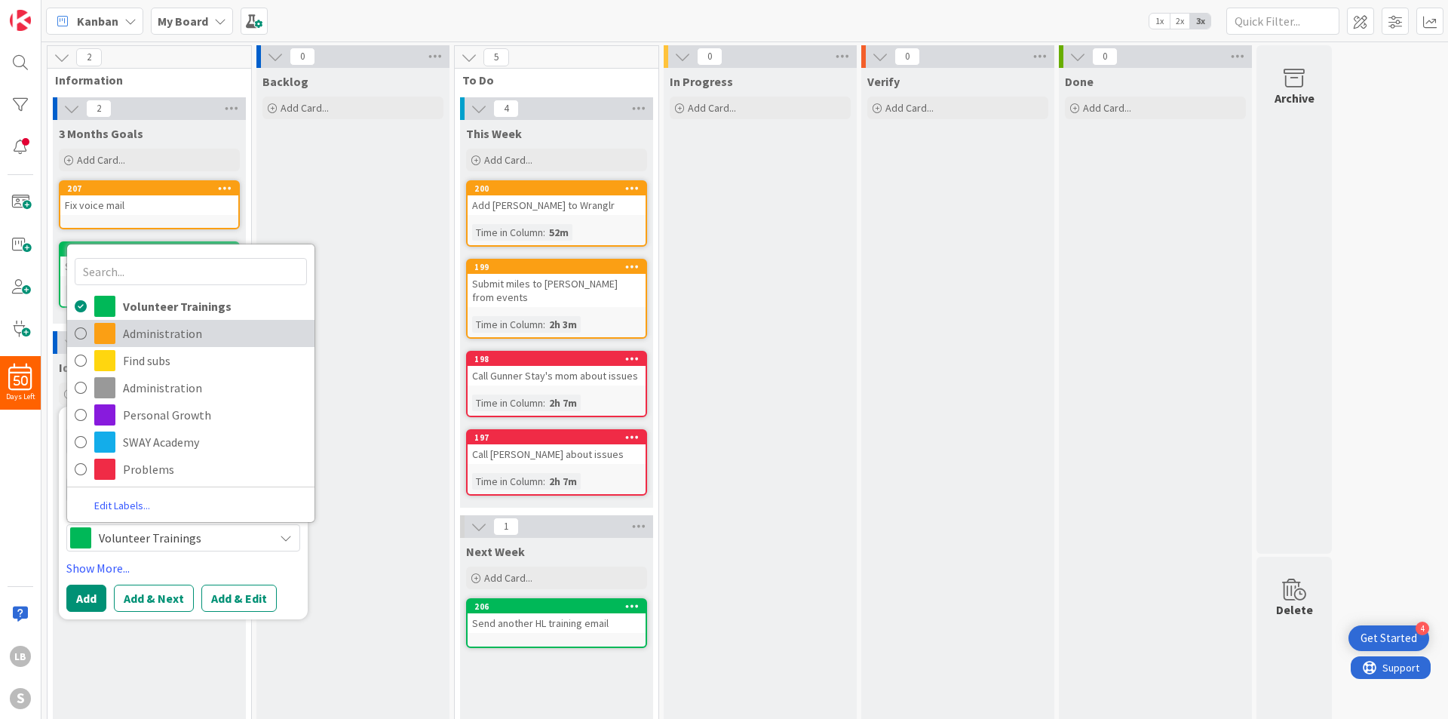
click at [210, 326] on span "Administration" at bounding box center [215, 333] width 184 height 23
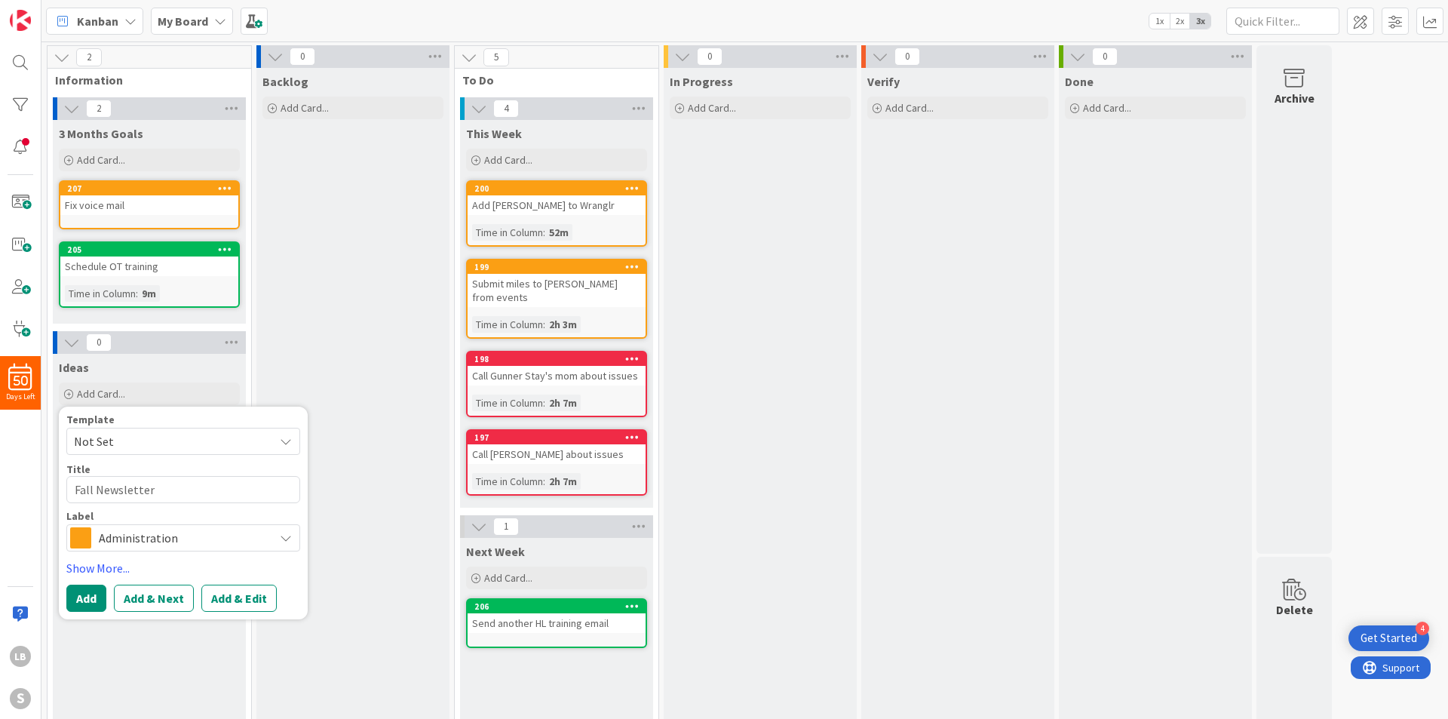
click at [177, 542] on span "Administration" at bounding box center [182, 537] width 167 height 21
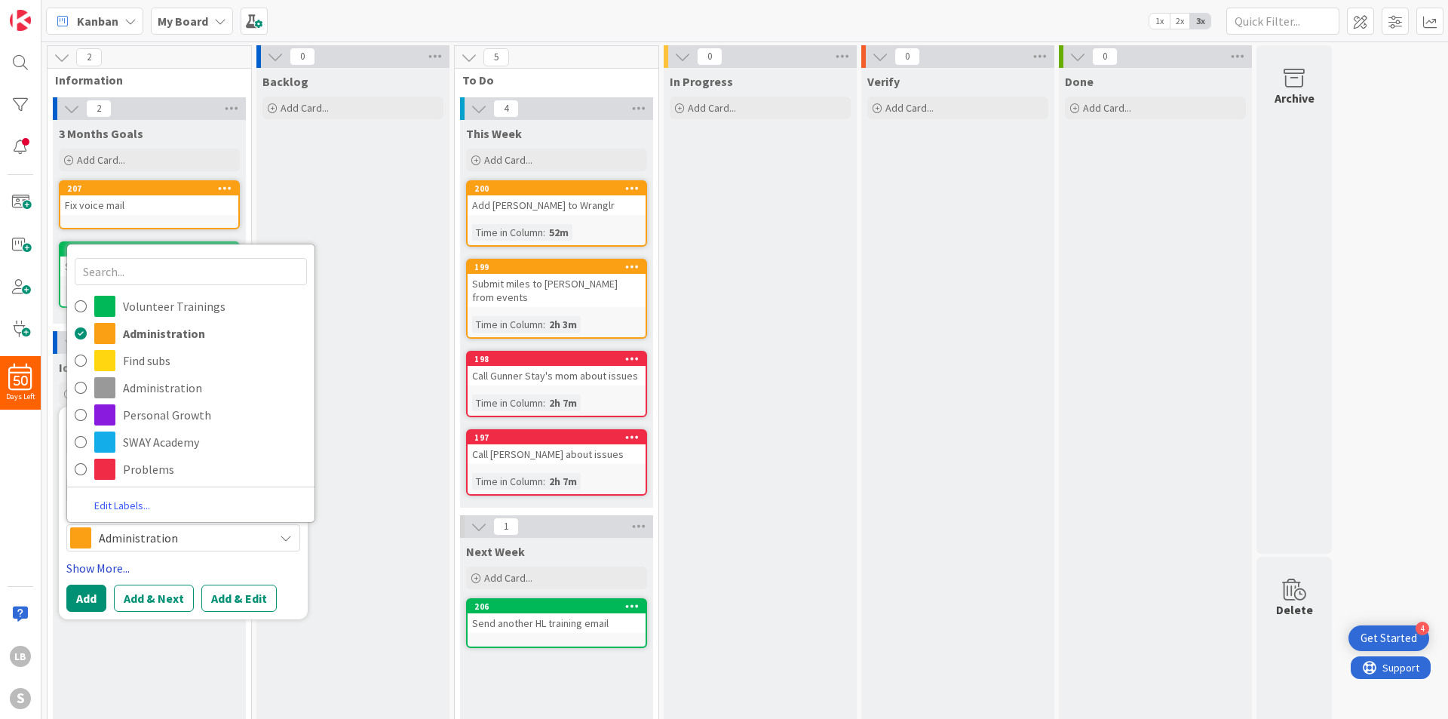
click at [210, 559] on link "Show More..." at bounding box center [183, 568] width 234 height 18
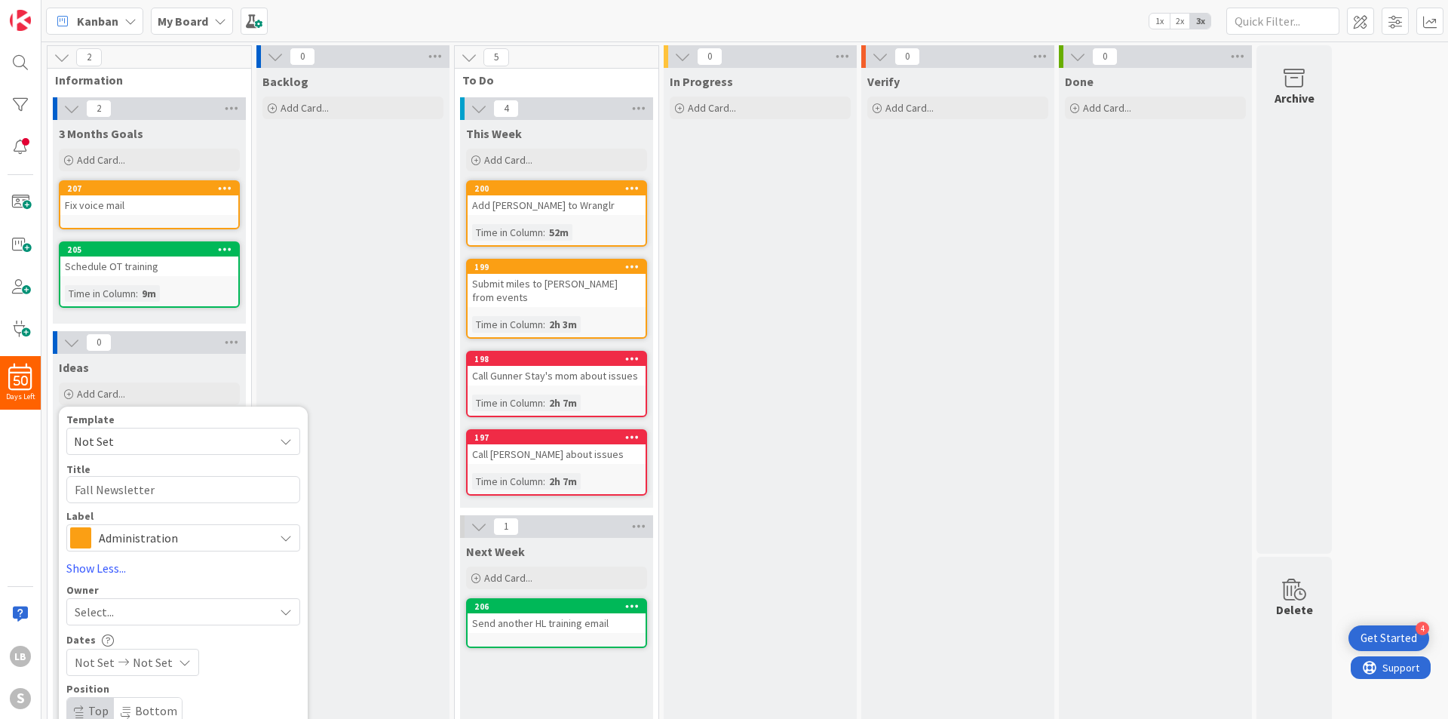
type textarea "x"
click at [255, 659] on div "Not Set Not Set" at bounding box center [183, 661] width 234 height 27
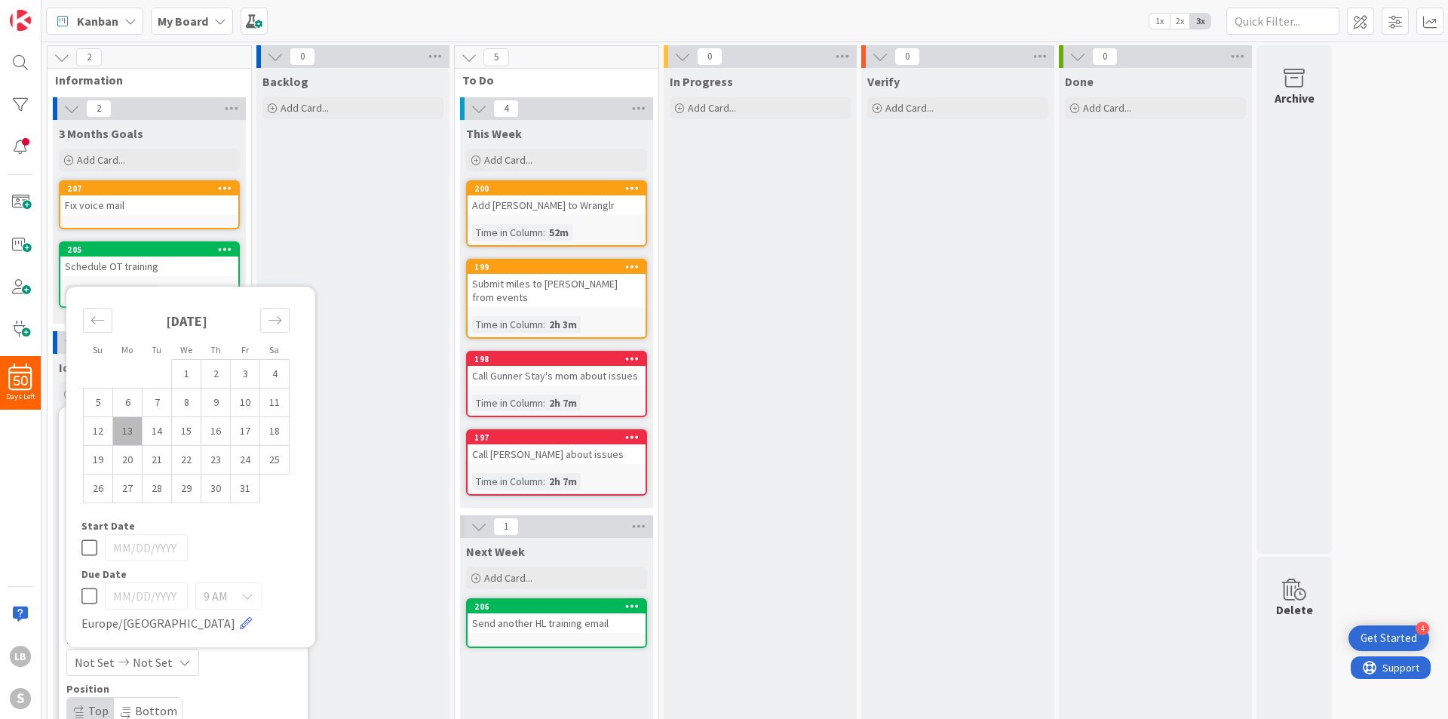
scroll to position [75, 0]
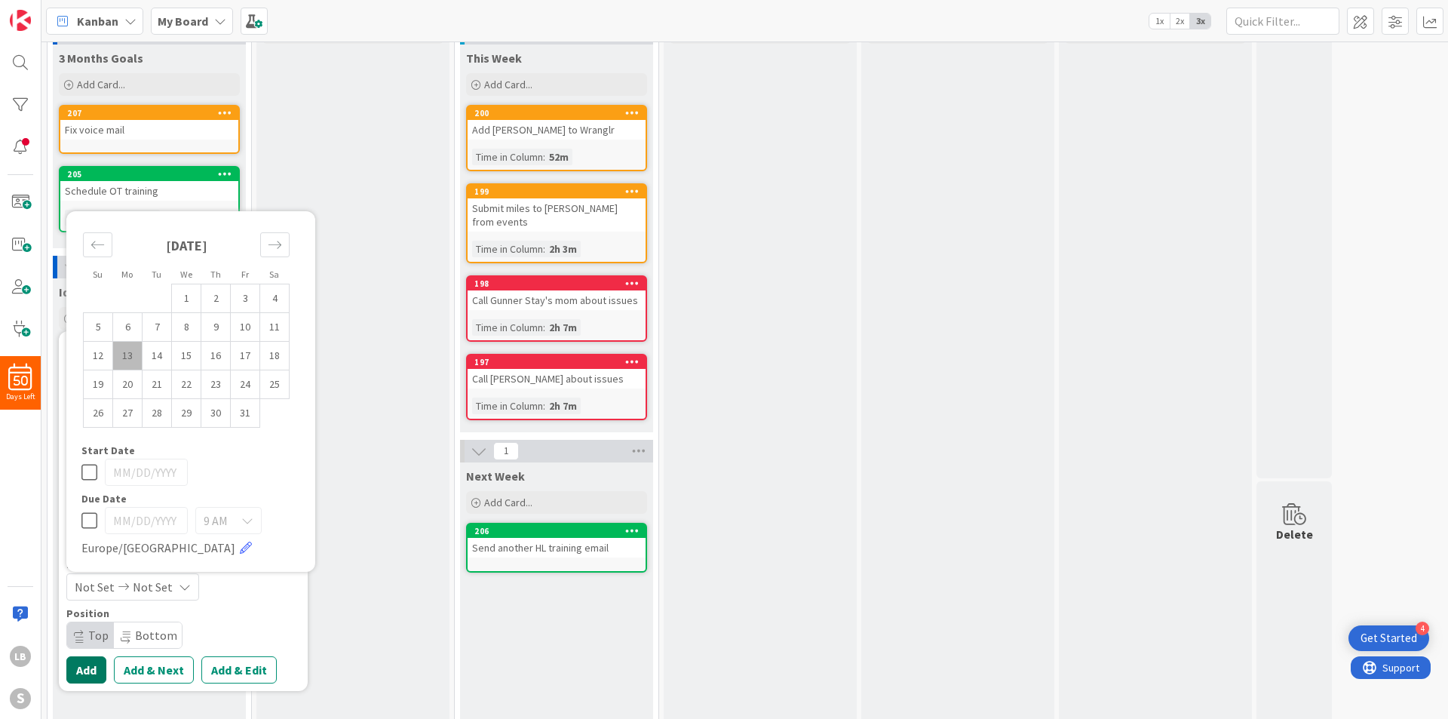
click at [76, 669] on button "Add" at bounding box center [86, 669] width 40 height 27
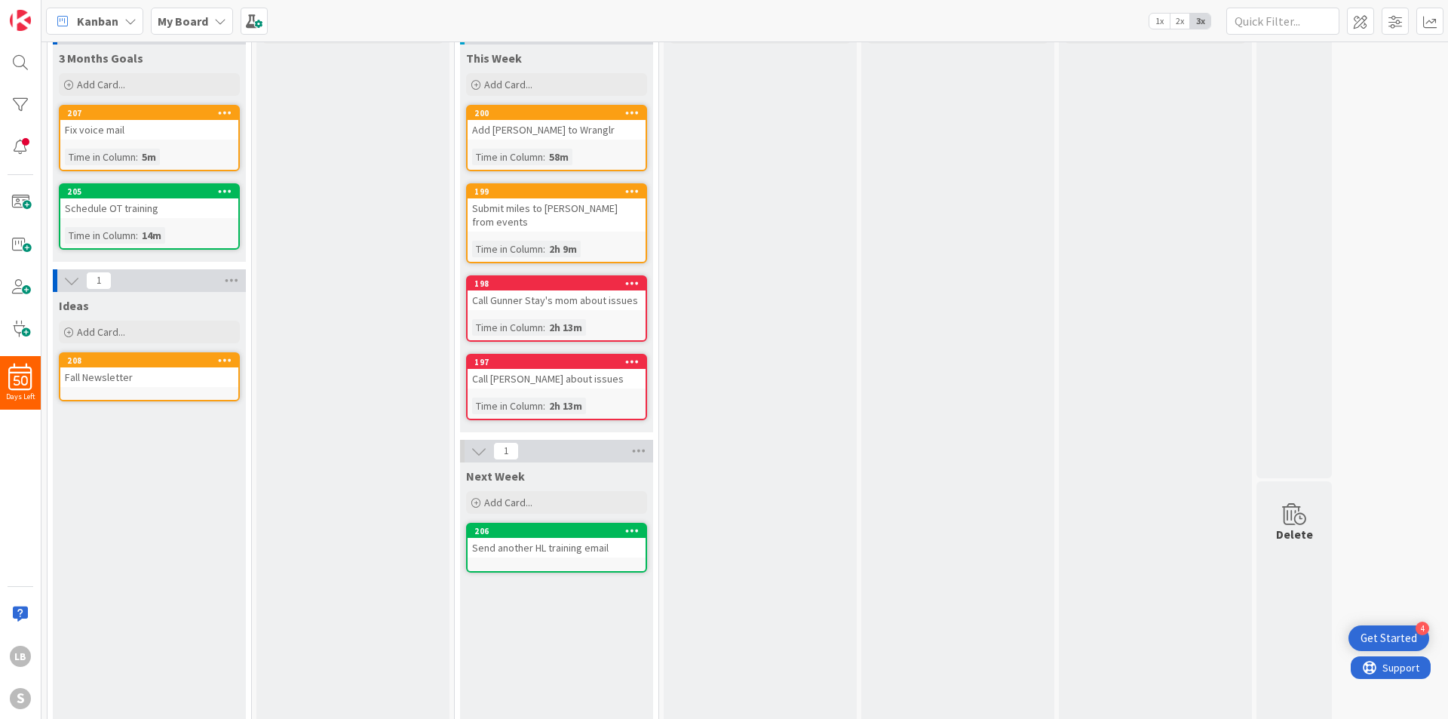
click at [162, 572] on div "Ideas Add Card... Template Not Set Title 0 / 128 Label Volunteer Trainings Volu…" at bounding box center [149, 636] width 193 height 688
